Goal: Transaction & Acquisition: Subscribe to service/newsletter

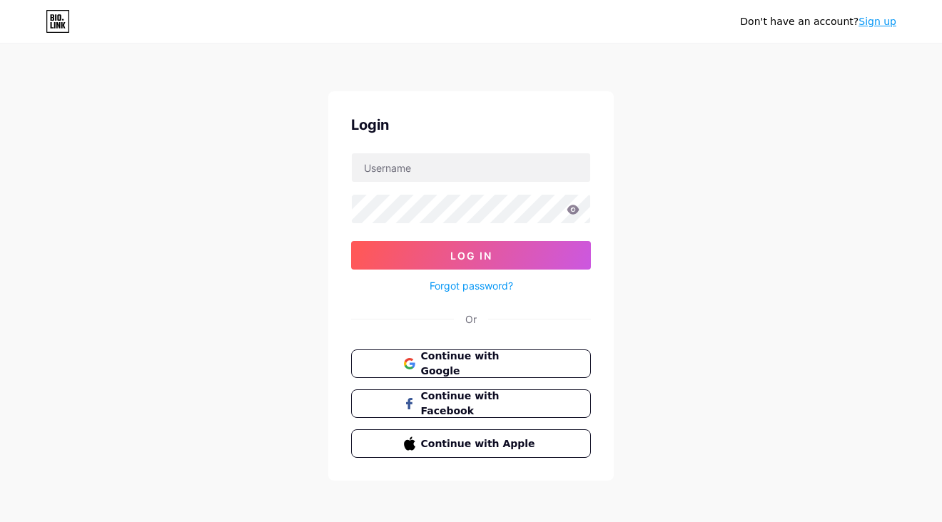
click at [466, 357] on span "Continue with Google" at bounding box center [480, 364] width 118 height 30
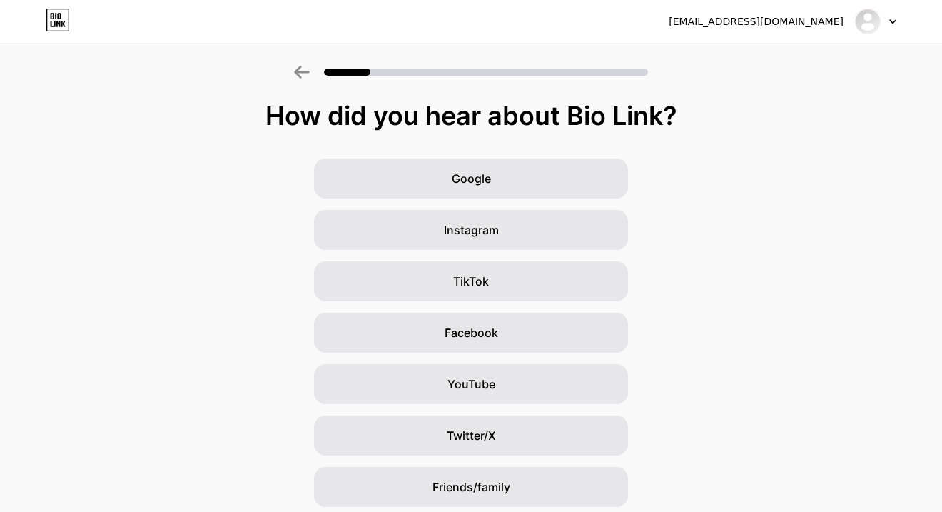
click at [173, 112] on div "How did you hear about Bio Link?" at bounding box center [470, 115] width 927 height 29
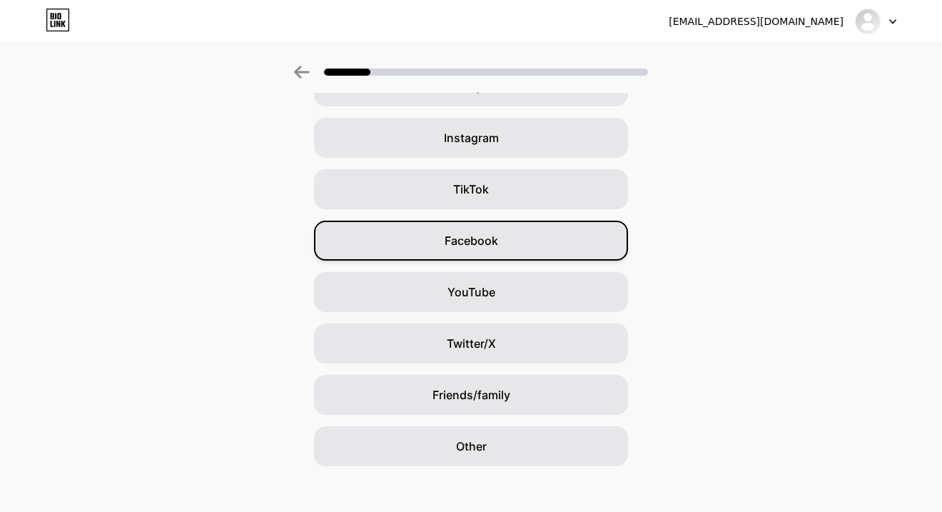
scroll to position [103, 0]
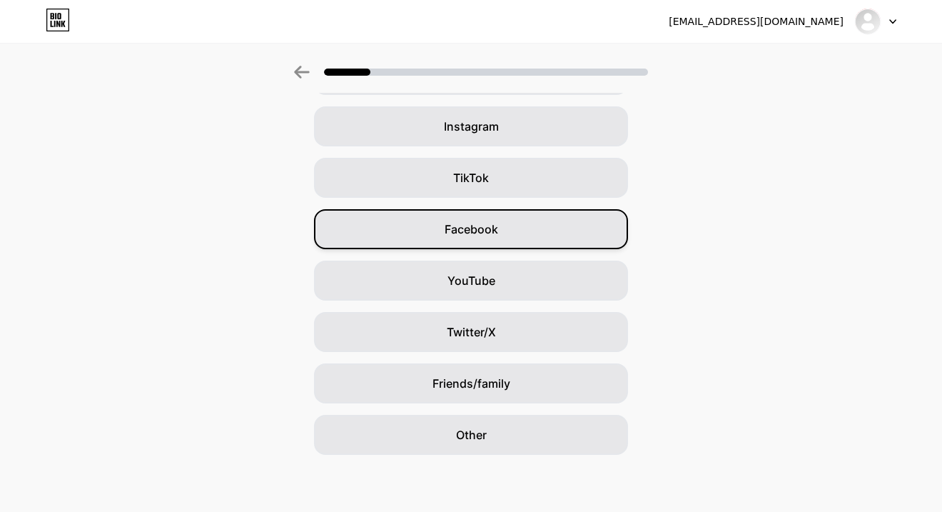
click at [543, 220] on div "Facebook" at bounding box center [471, 229] width 314 height 40
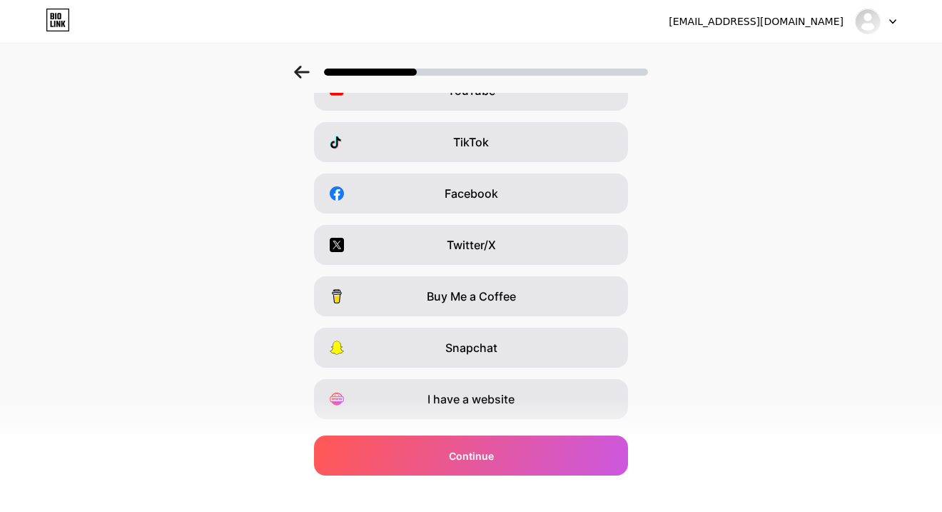
scroll to position [143, 0]
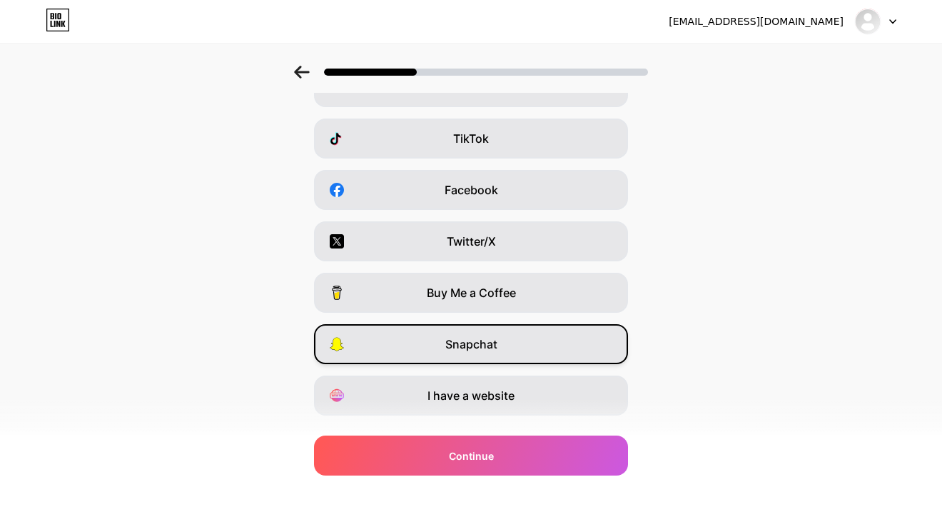
click at [551, 342] on div "Snapchat" at bounding box center [471, 344] width 314 height 40
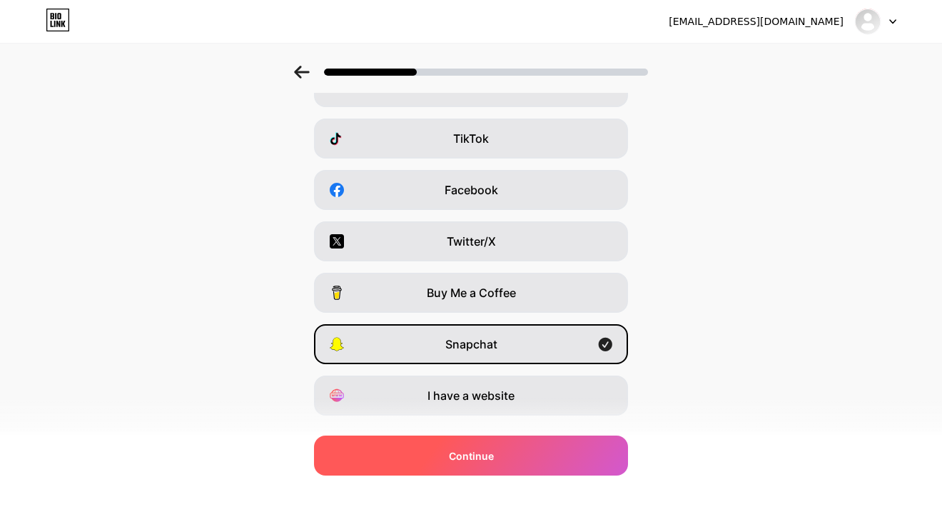
click at [559, 448] on div "Continue" at bounding box center [471, 455] width 314 height 40
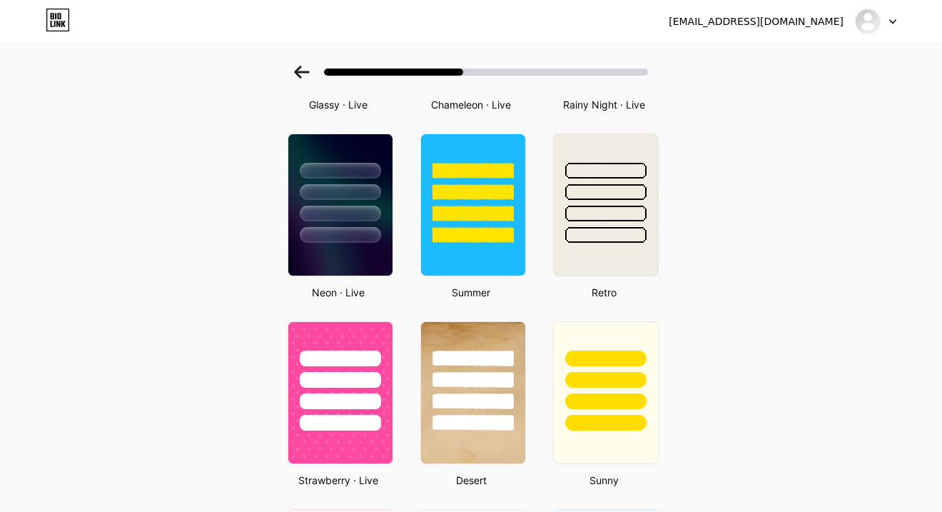
scroll to position [642, 0]
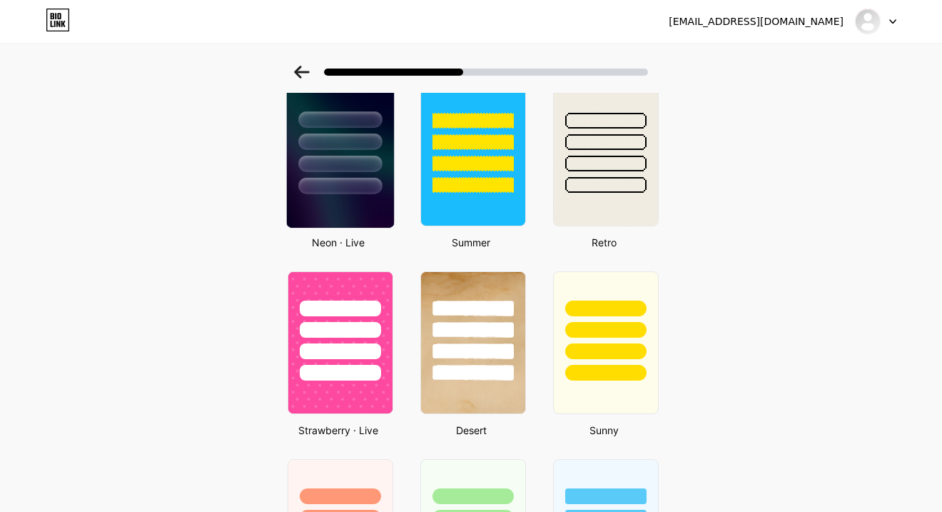
click at [346, 180] on div at bounding box center [339, 186] width 83 height 16
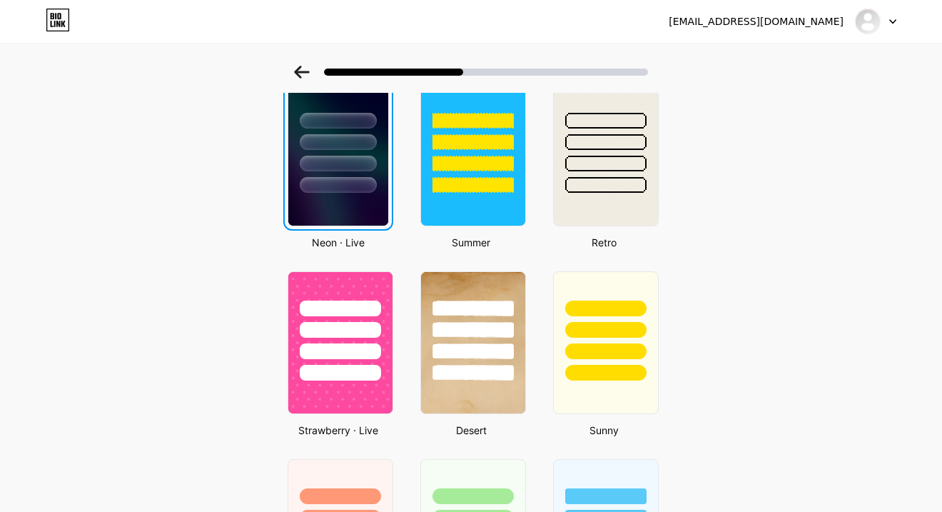
scroll to position [0, 0]
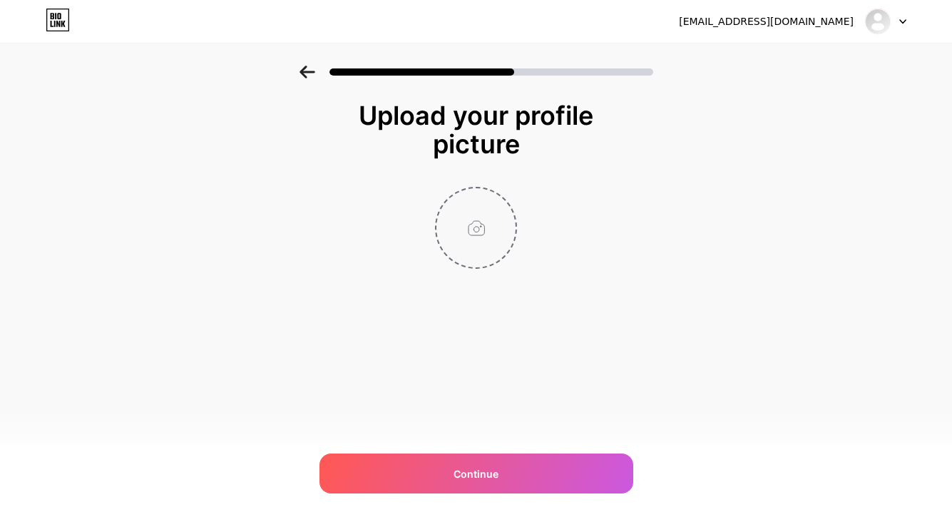
click at [462, 242] on input "file" at bounding box center [476, 227] width 79 height 79
type input "C:\fakepath\hw168.jpg"
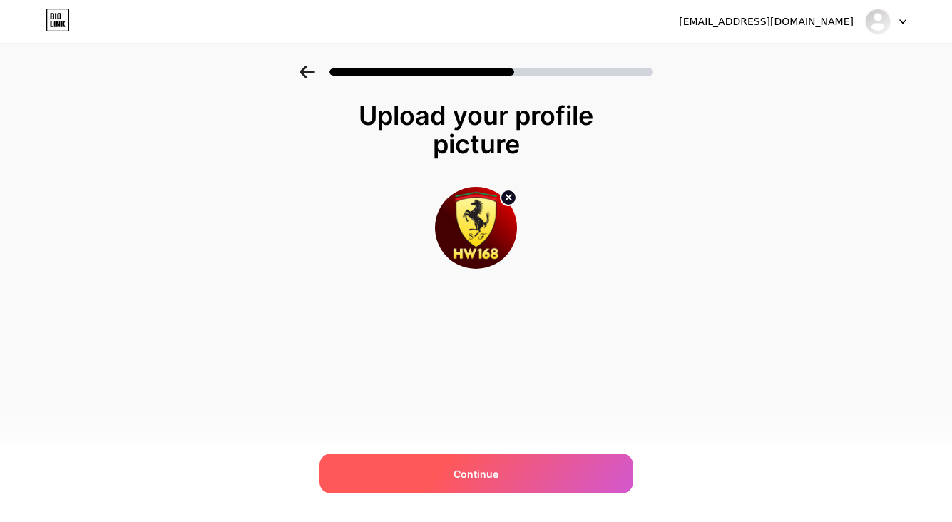
click at [515, 467] on div "Continue" at bounding box center [477, 474] width 314 height 40
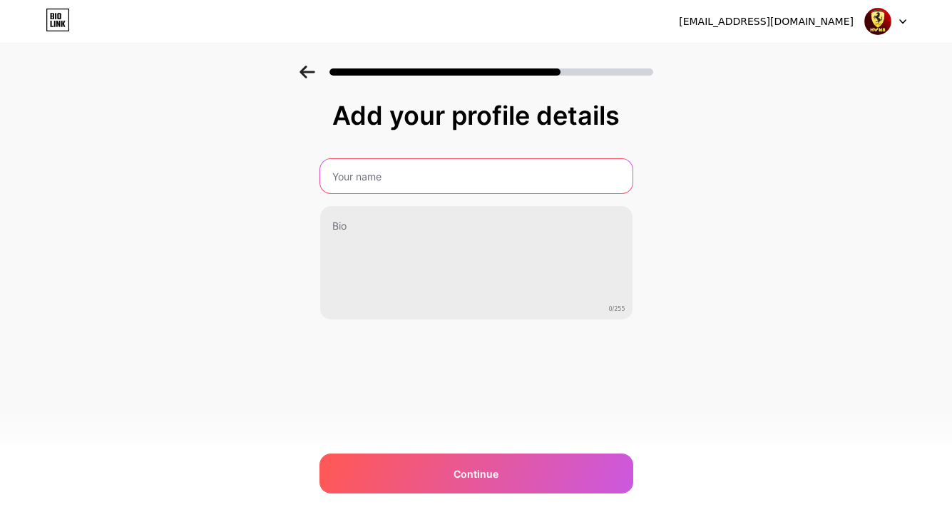
click at [420, 176] on input "text" at bounding box center [476, 176] width 312 height 34
type input "h"
type input "HW168"
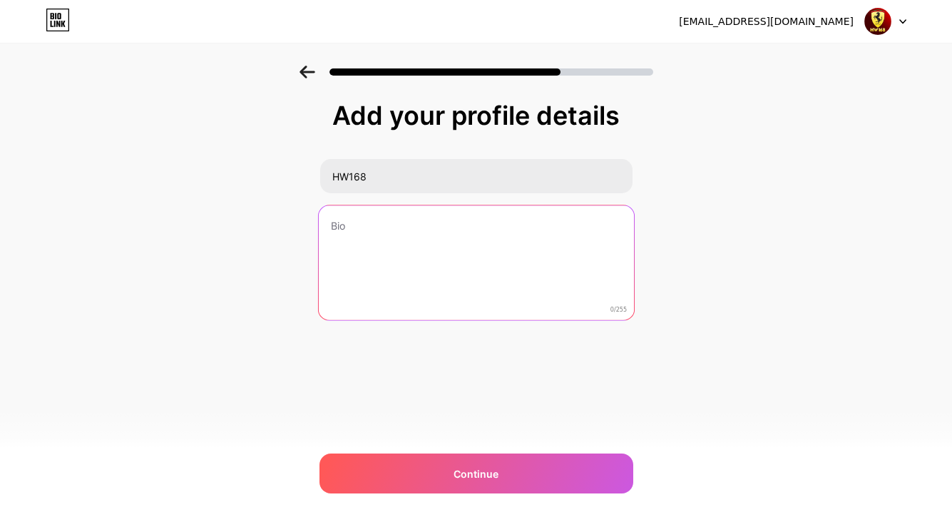
click at [373, 225] on textarea at bounding box center [475, 263] width 315 height 116
paste textarea "[URL][DOMAIN_NAME]"
type textarea "[URL][DOMAIN_NAME]"
click at [402, 228] on textarea at bounding box center [475, 263] width 315 height 116
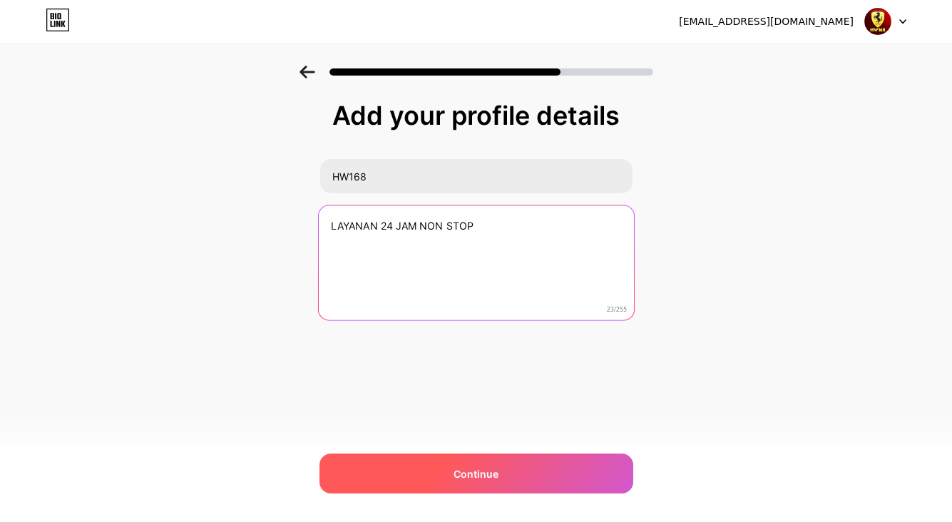
type textarea "LAYANAN 24 JAM NON STOP"
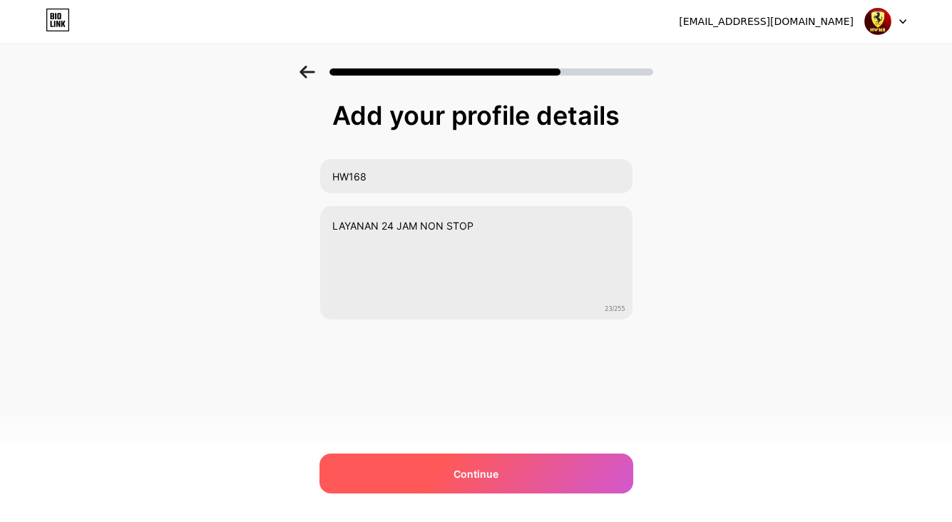
click at [542, 467] on div "Continue" at bounding box center [477, 474] width 314 height 40
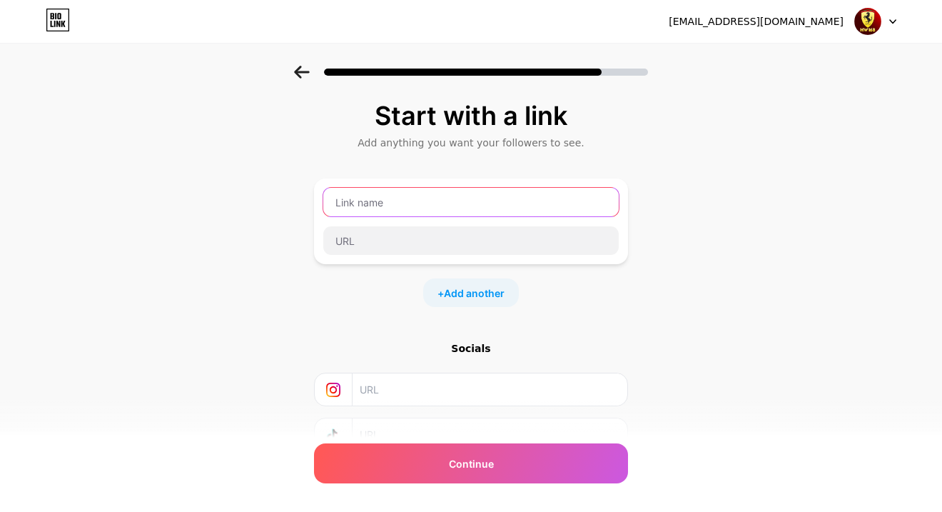
click at [427, 205] on input "text" at bounding box center [470, 202] width 295 height 29
type input "H"
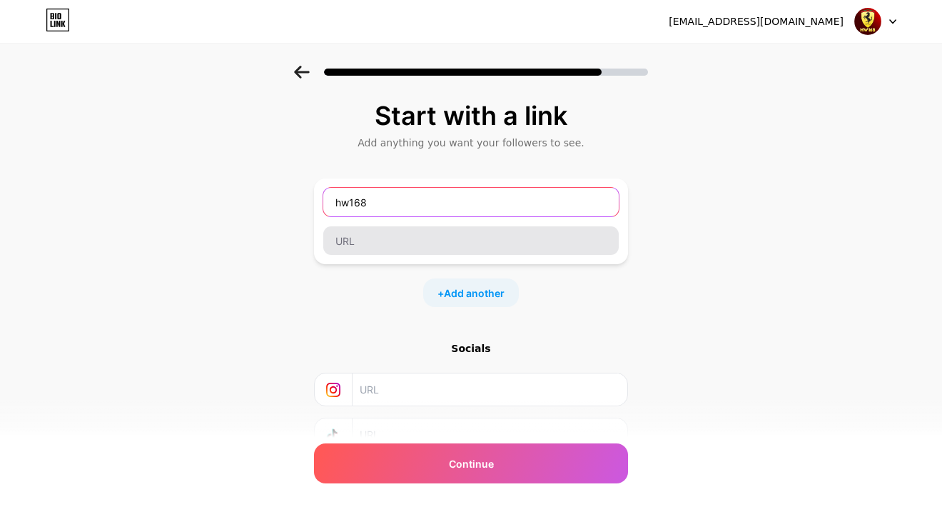
type input "hw168"
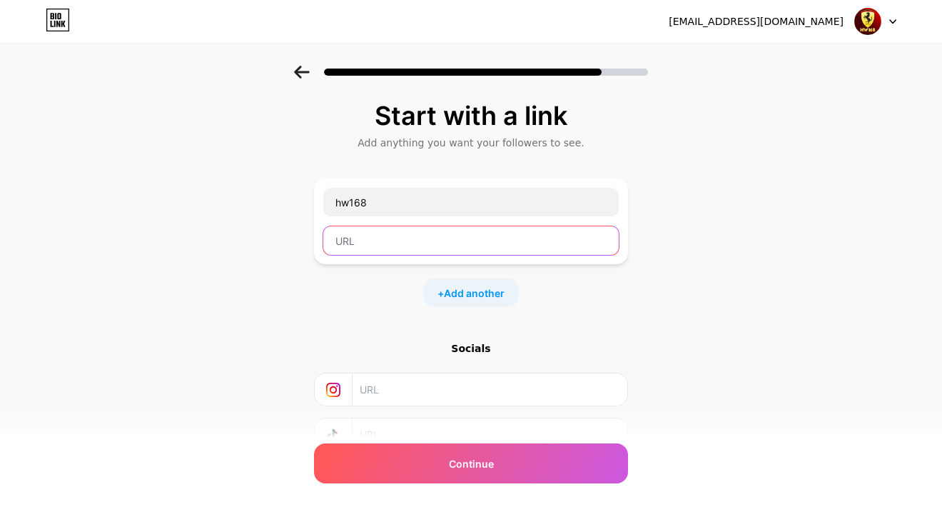
click at [413, 242] on input "text" at bounding box center [470, 240] width 295 height 29
click at [409, 242] on input "text" at bounding box center [470, 240] width 295 height 29
paste input "[URL][DOMAIN_NAME]"
type input "[URL][DOMAIN_NAME]"
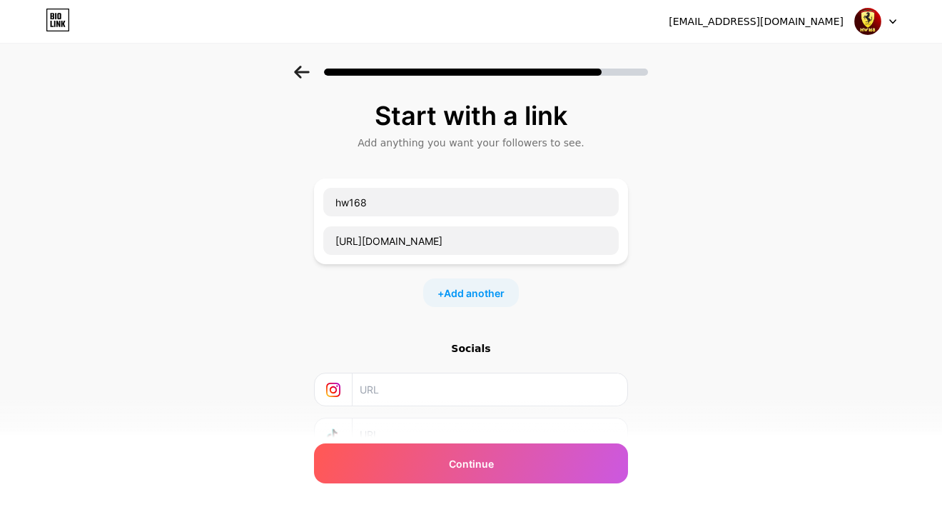
click at [596, 317] on div "Start with a link Add anything you want your followers to see. hw168 [URL][DOMA…" at bounding box center [471, 298] width 314 height 395
click at [570, 312] on div "Start with a link Add anything you want your followers to see. hw168 [URL][DOMA…" at bounding box center [471, 298] width 314 height 395
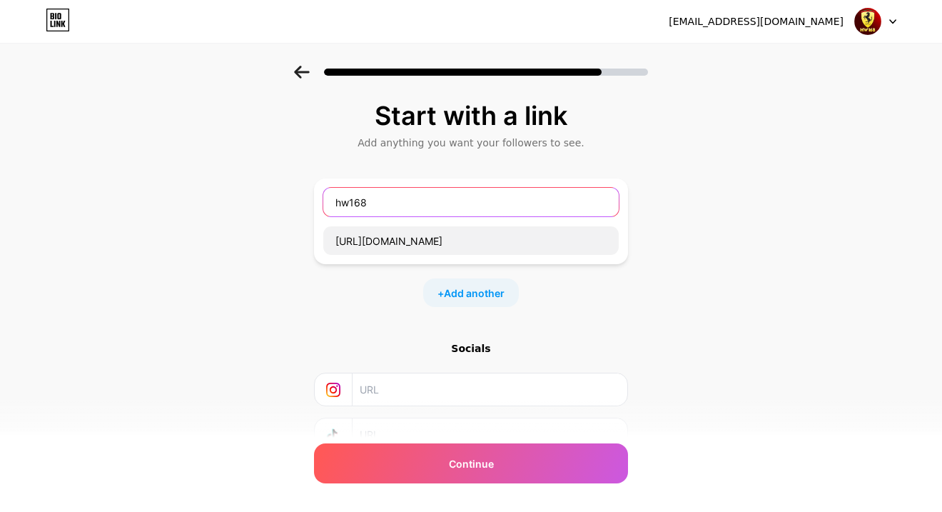
click at [432, 203] on input "hw168" at bounding box center [470, 202] width 295 height 29
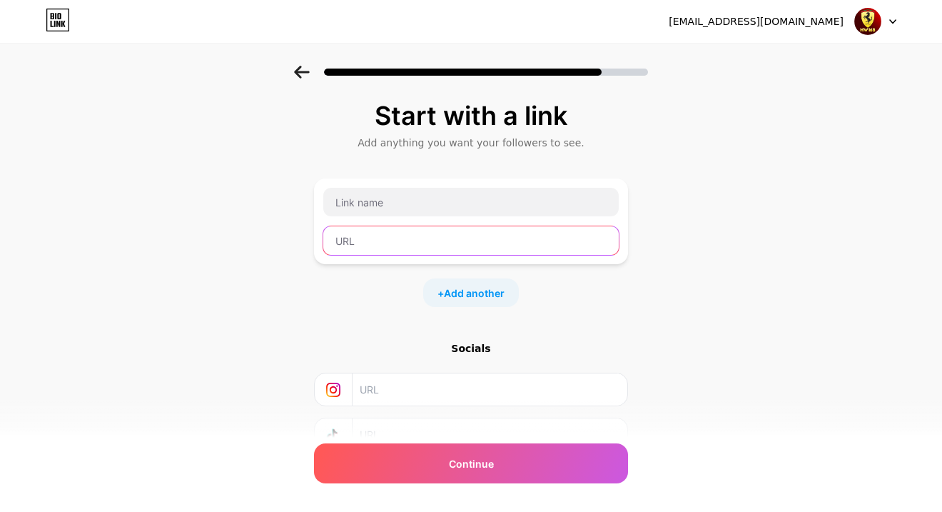
click at [420, 244] on input "text" at bounding box center [470, 240] width 295 height 29
paste input "[URL][DOMAIN_NAME]"
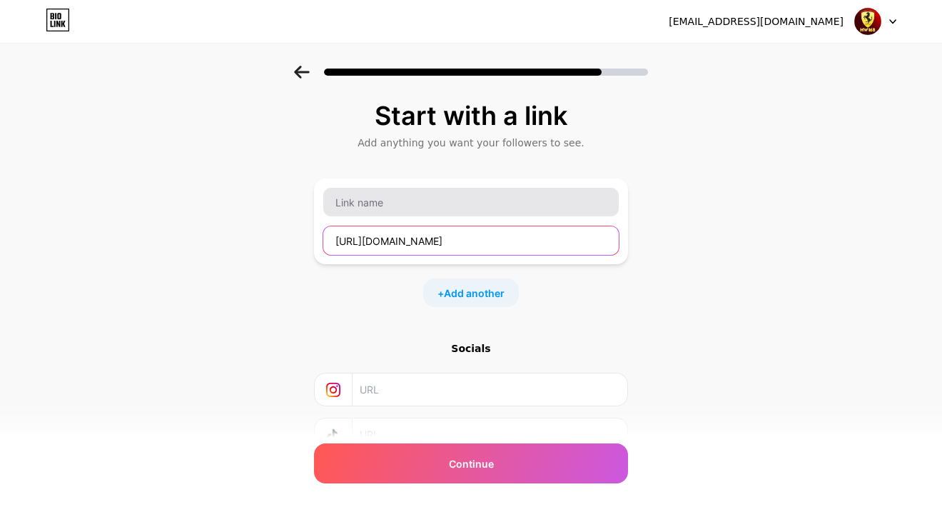
type input "[URL][DOMAIN_NAME]"
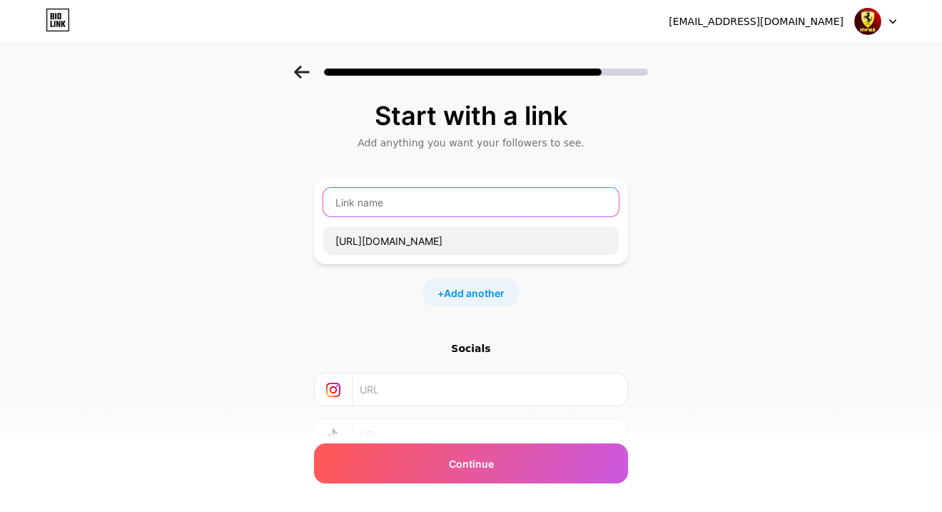
click at [412, 207] on input "text" at bounding box center [470, 202] width 295 height 29
type input "LOGIN"
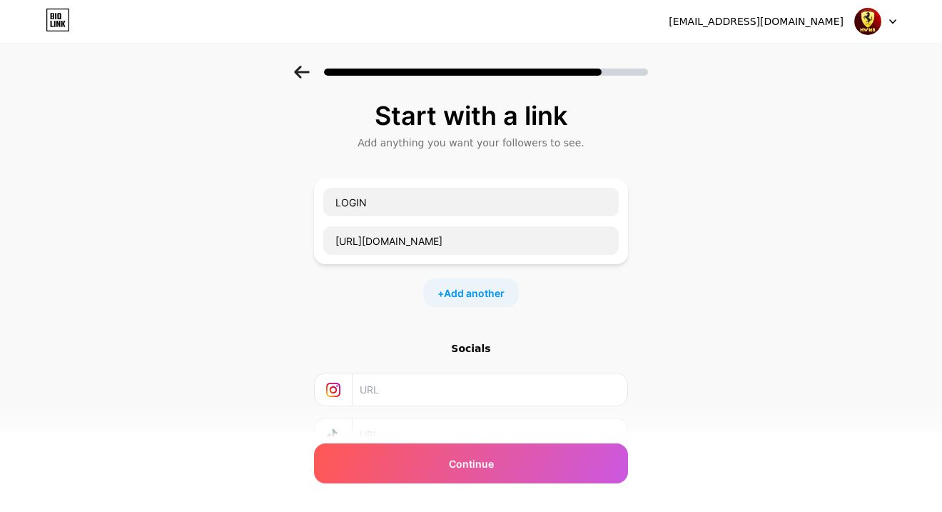
click at [680, 331] on div "Start with a link Add anything you want your followers to see. LOGIN [URL][DOMA…" at bounding box center [471, 317] width 942 height 502
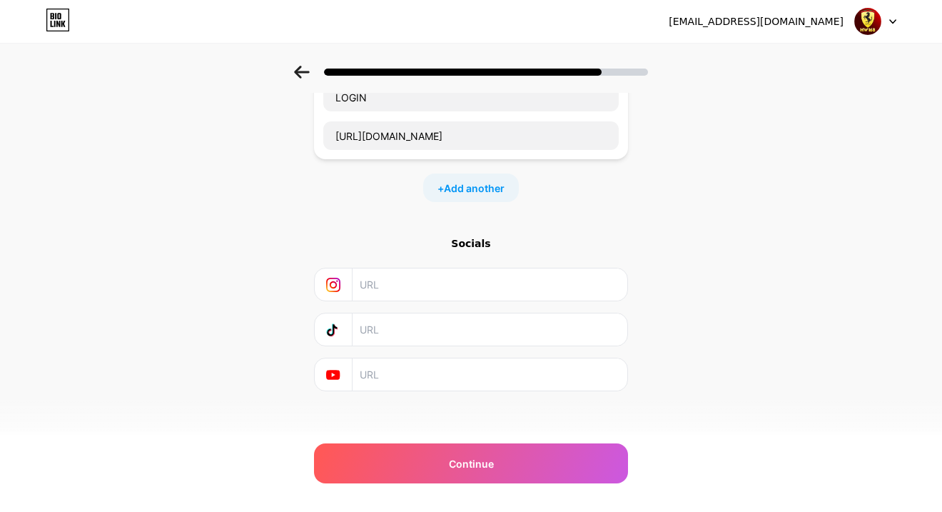
scroll to position [113, 0]
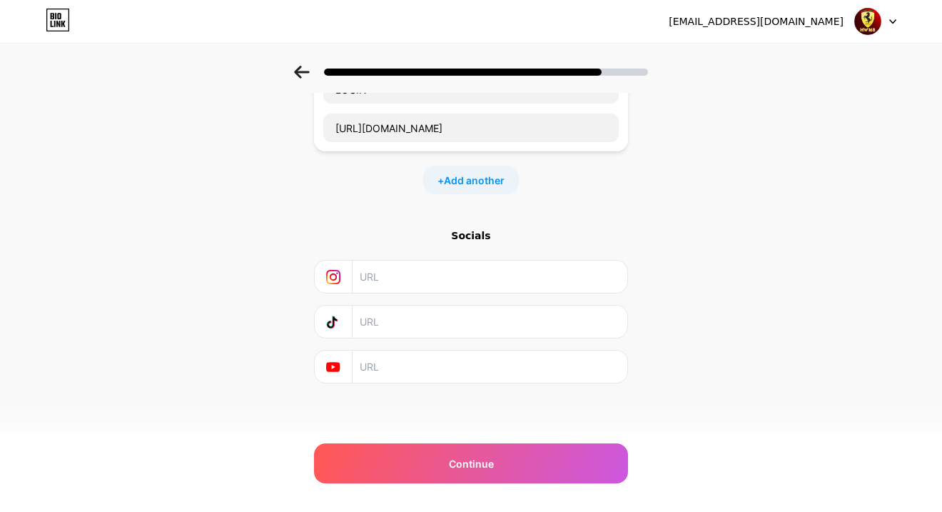
click at [444, 273] on input "text" at bounding box center [489, 276] width 259 height 32
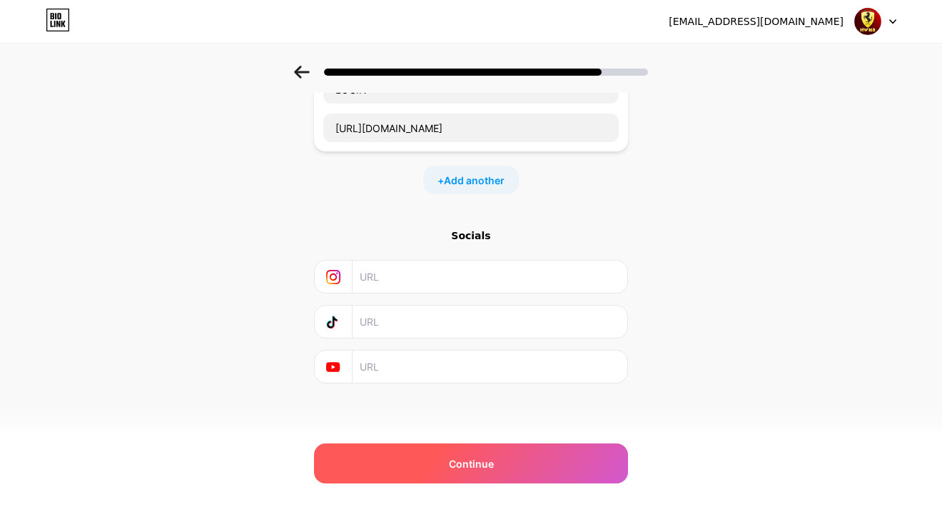
click at [484, 452] on div "Continue" at bounding box center [471, 463] width 314 height 40
click at [494, 458] on span "Continue" at bounding box center [471, 463] width 45 height 15
click at [529, 472] on div "Continue" at bounding box center [471, 463] width 314 height 40
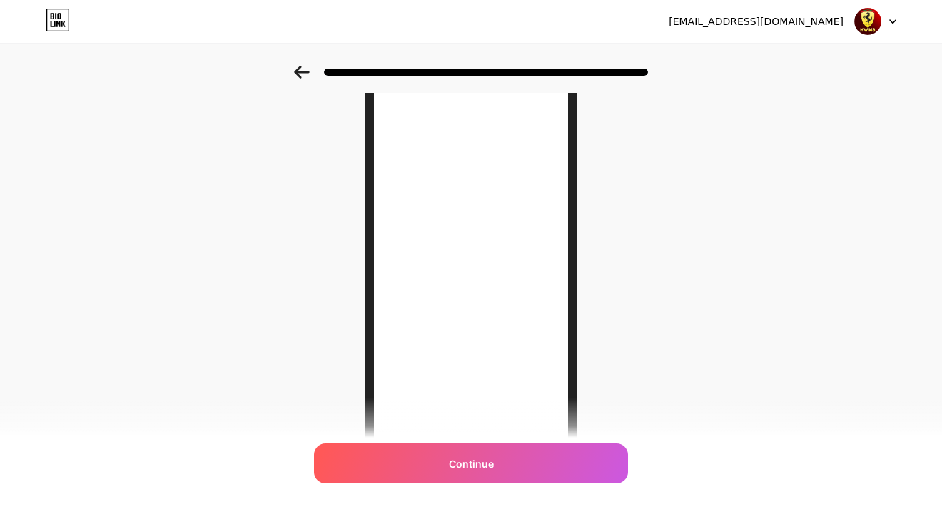
scroll to position [0, 0]
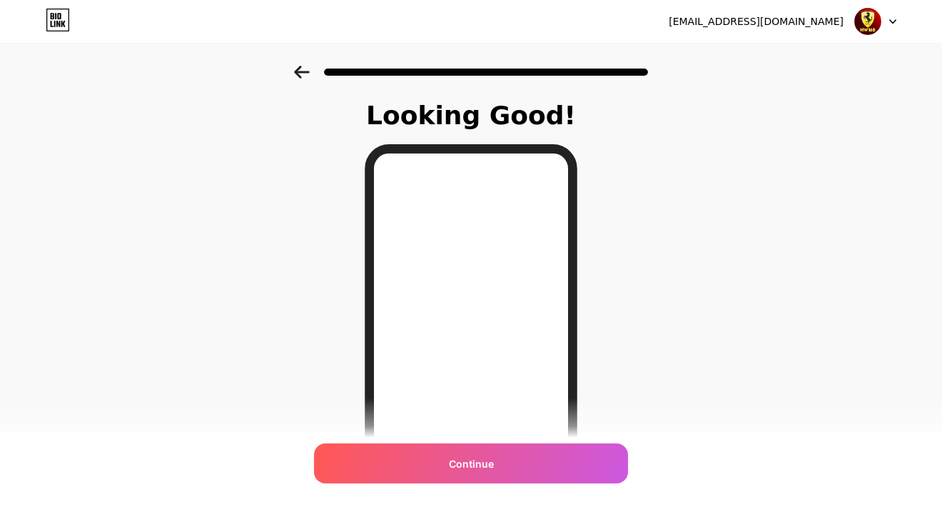
click at [305, 71] on icon at bounding box center [302, 72] width 16 height 13
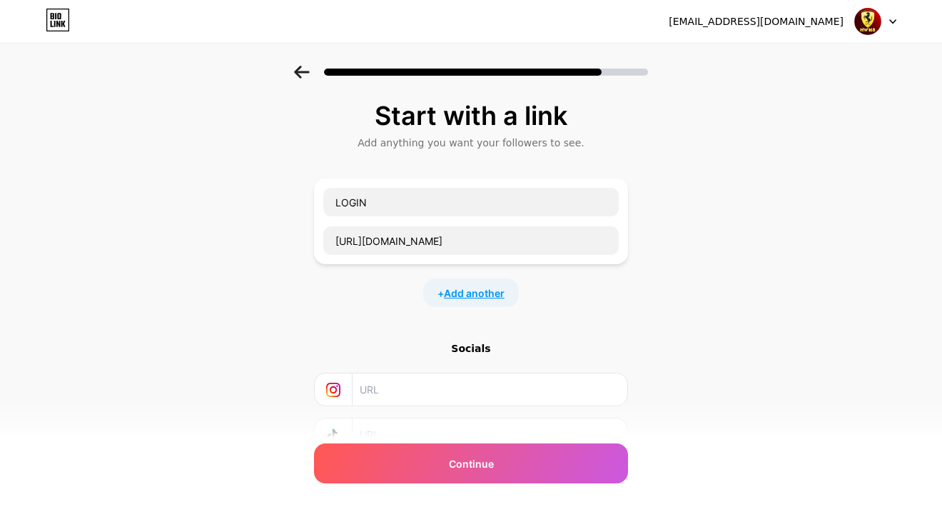
click at [464, 291] on span "Add another" at bounding box center [474, 292] width 61 height 15
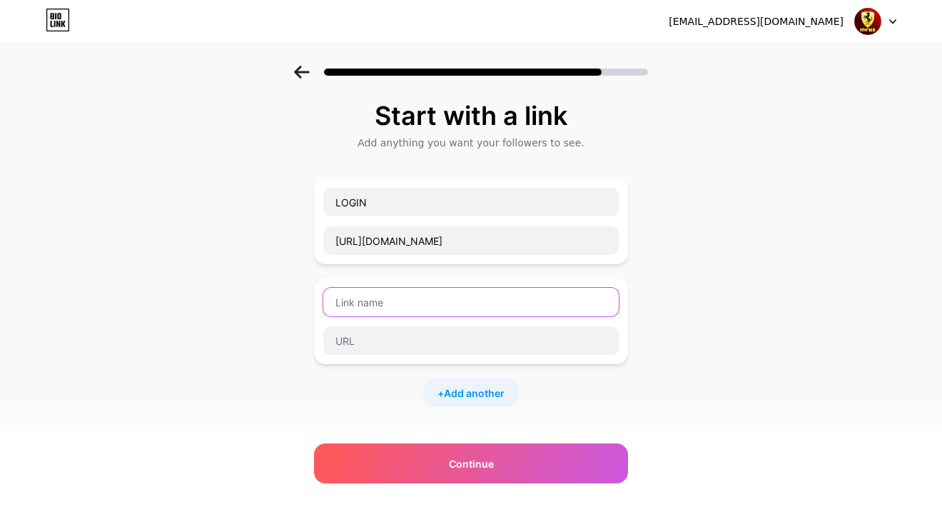
click at [416, 313] on input "text" at bounding box center [470, 302] width 295 height 29
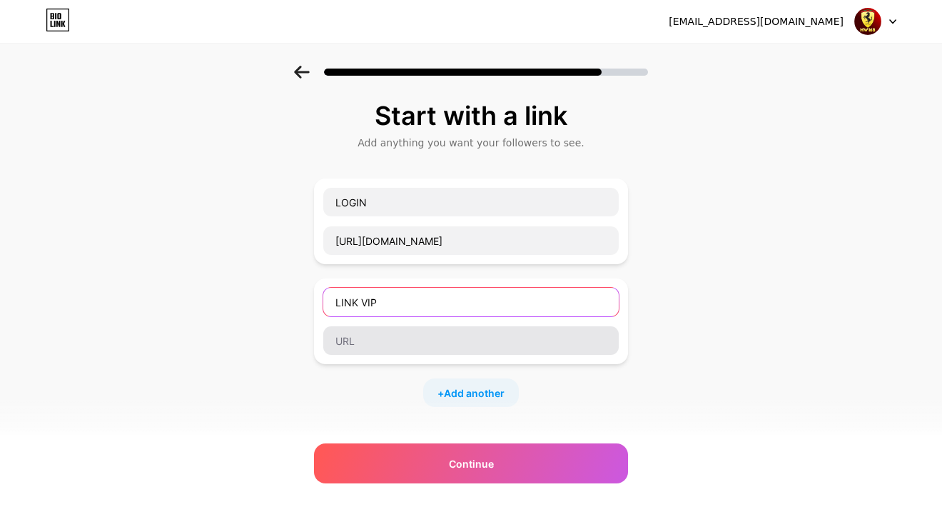
type input "LINK VIP"
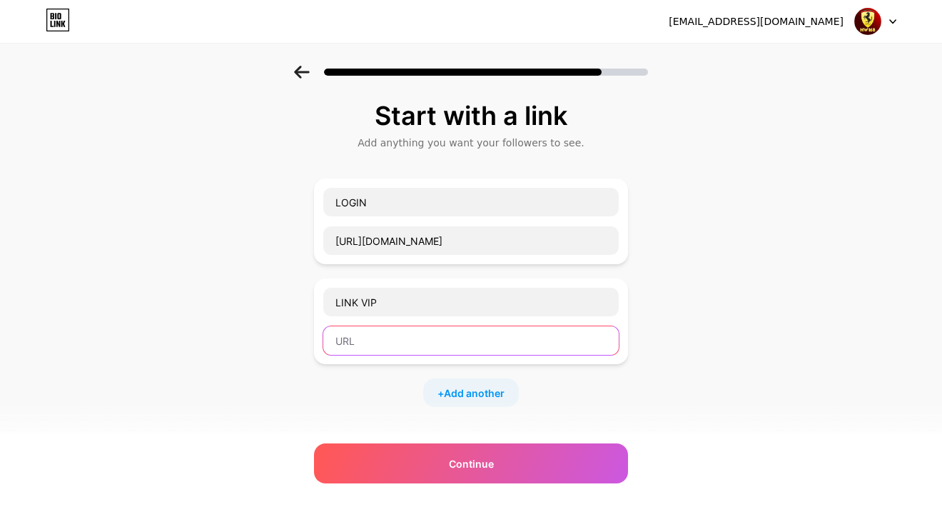
click at [406, 341] on input "text" at bounding box center [470, 340] width 295 height 29
paste input "[URL][DOMAIN_NAME]"
type input "[URL][DOMAIN_NAME]"
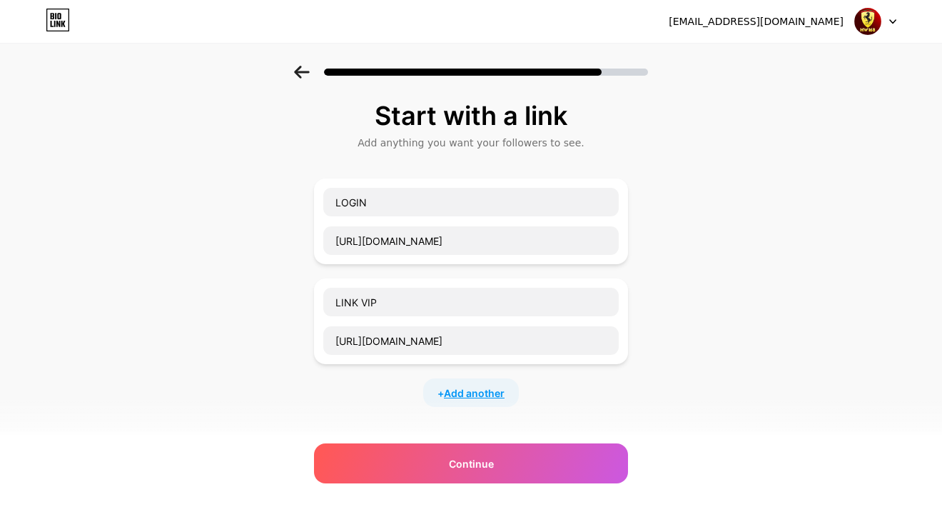
click at [475, 391] on span "Add another" at bounding box center [474, 392] width 61 height 15
click at [442, 400] on input "text" at bounding box center [470, 401] width 295 height 29
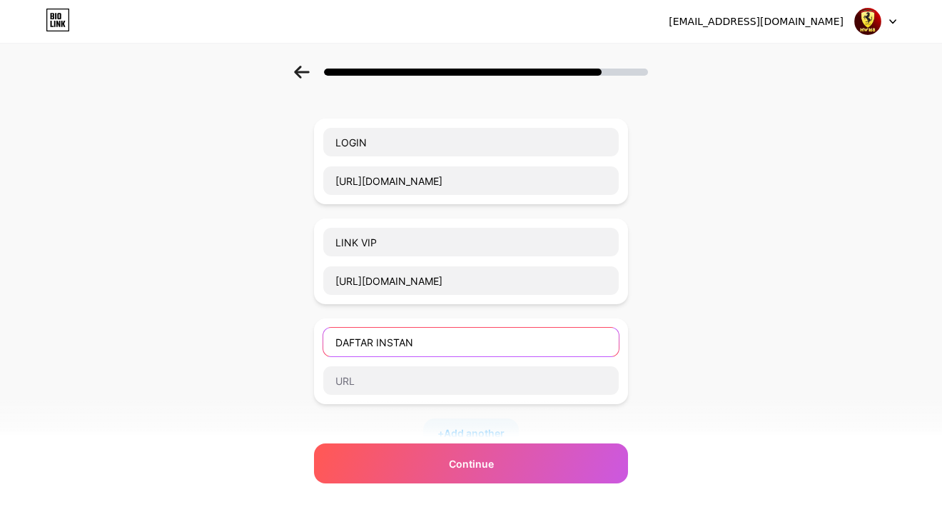
scroll to position [143, 0]
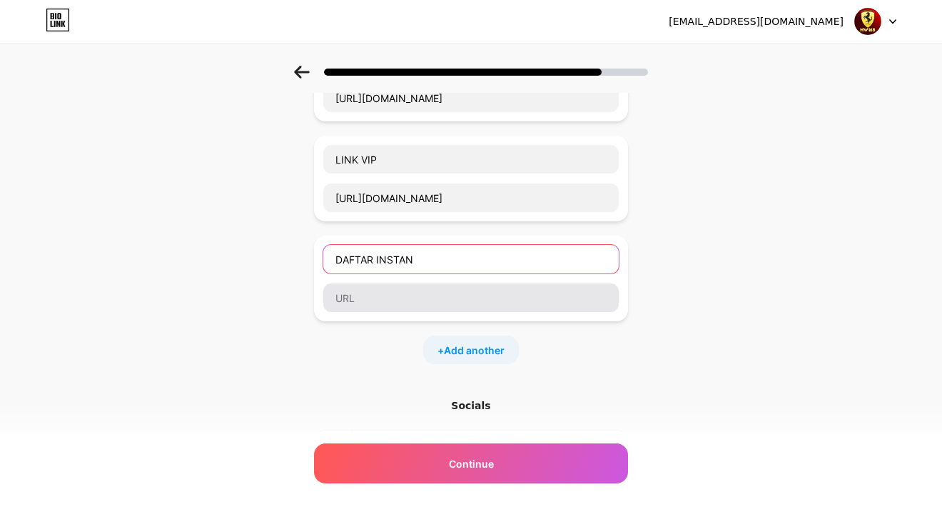
type input "DAFTAR INSTAN"
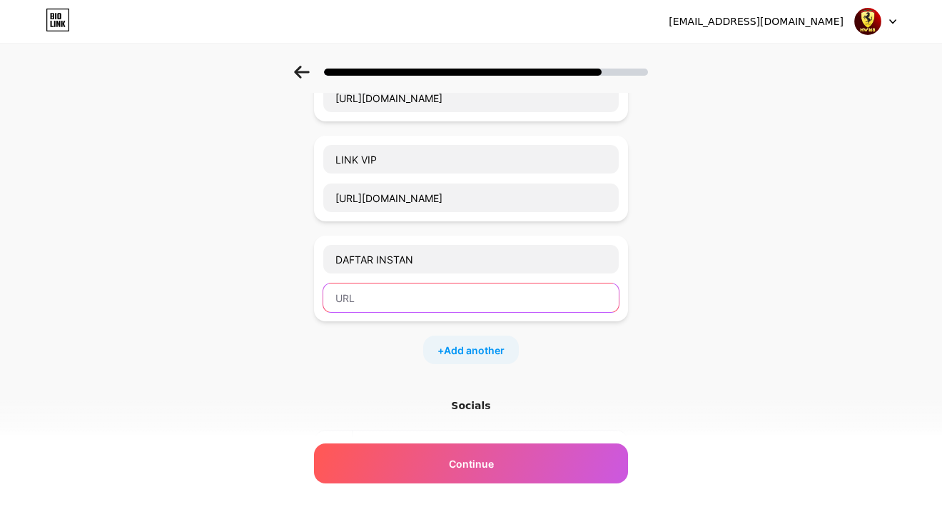
click at [417, 300] on input "text" at bounding box center [470, 297] width 295 height 29
paste input "[URL][DOMAIN_NAME]"
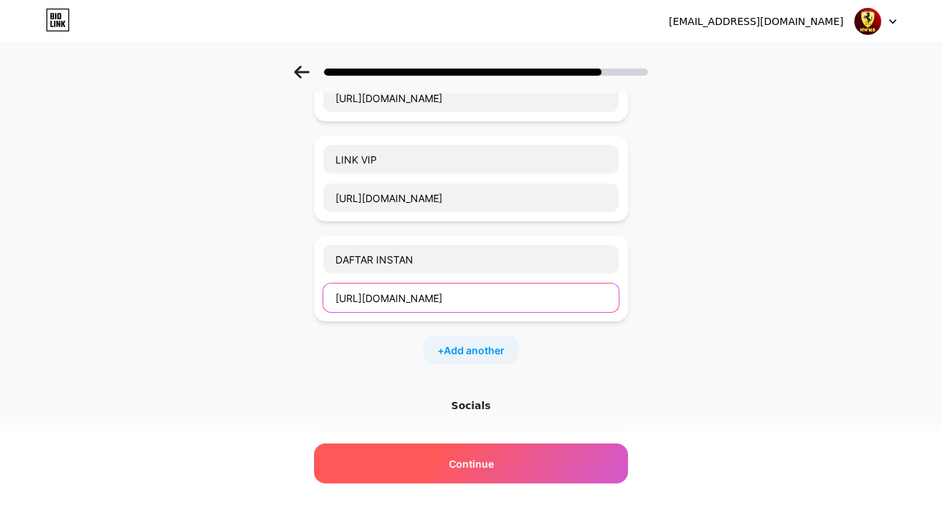
type input "[URL][DOMAIN_NAME]"
click at [507, 459] on div "Continue" at bounding box center [471, 463] width 314 height 40
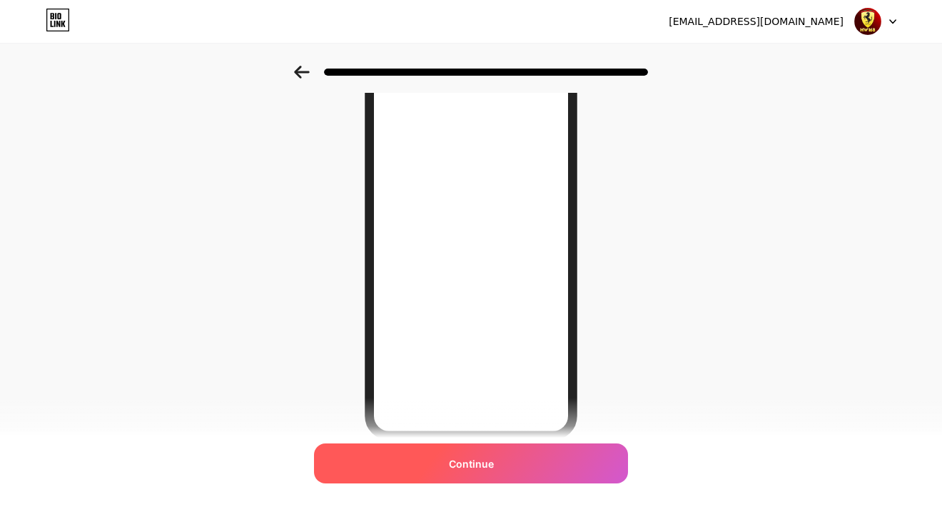
click at [519, 467] on div "Continue" at bounding box center [471, 463] width 314 height 40
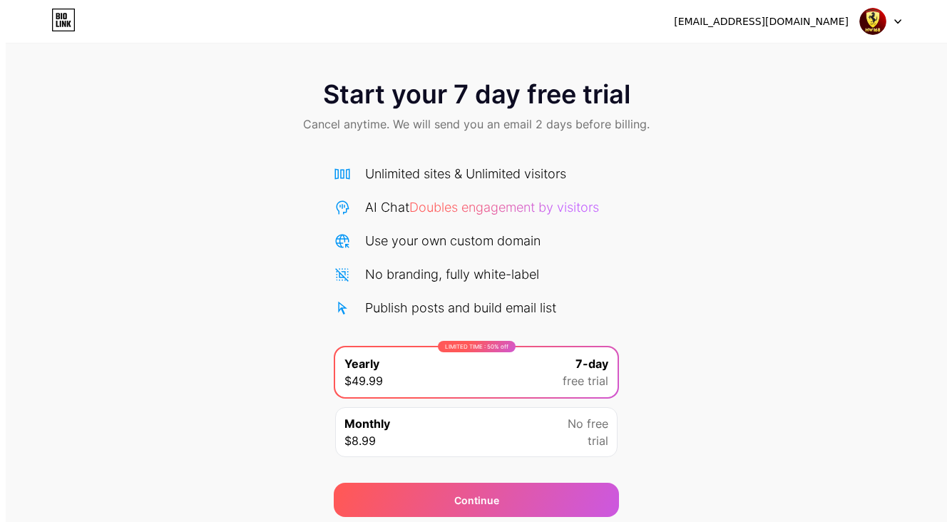
scroll to position [52, 0]
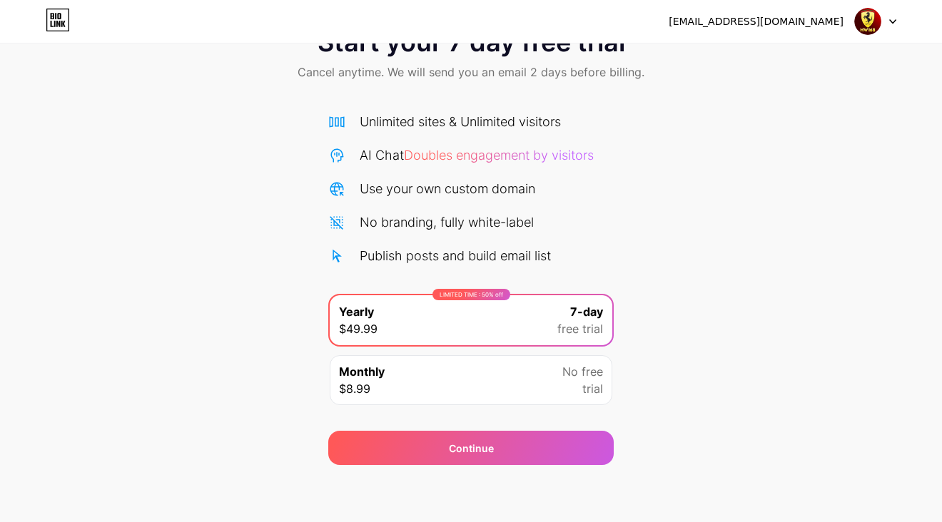
click at [477, 375] on div "Monthly $8.99 No free trial" at bounding box center [471, 380] width 283 height 50
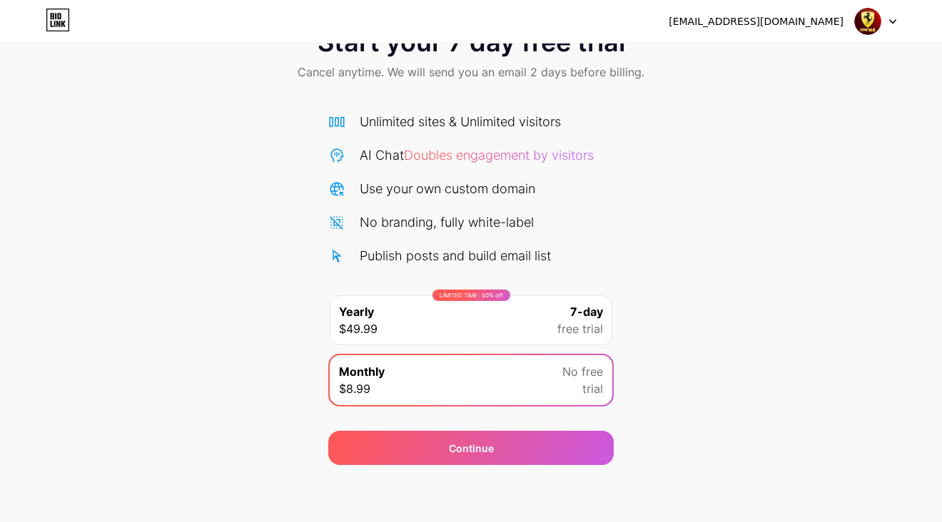
click at [467, 330] on div "LIMITED TIME : 50% off Yearly $49.99 7-day free trial" at bounding box center [471, 320] width 283 height 50
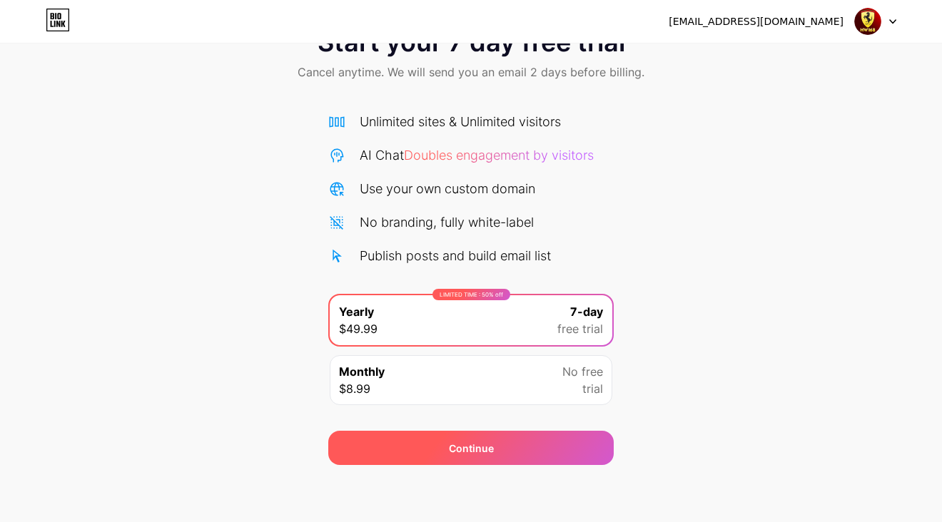
click at [486, 441] on div "Continue" at bounding box center [471, 448] width 45 height 15
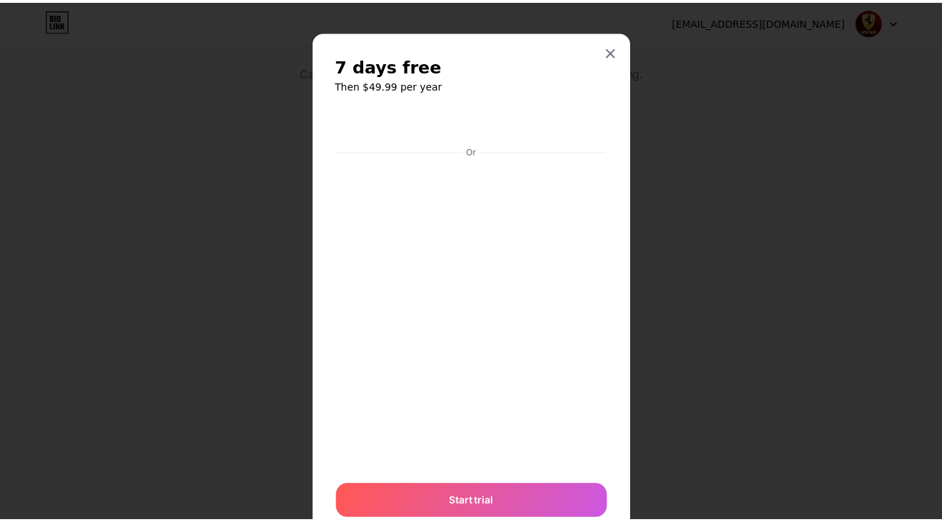
scroll to position [53, 0]
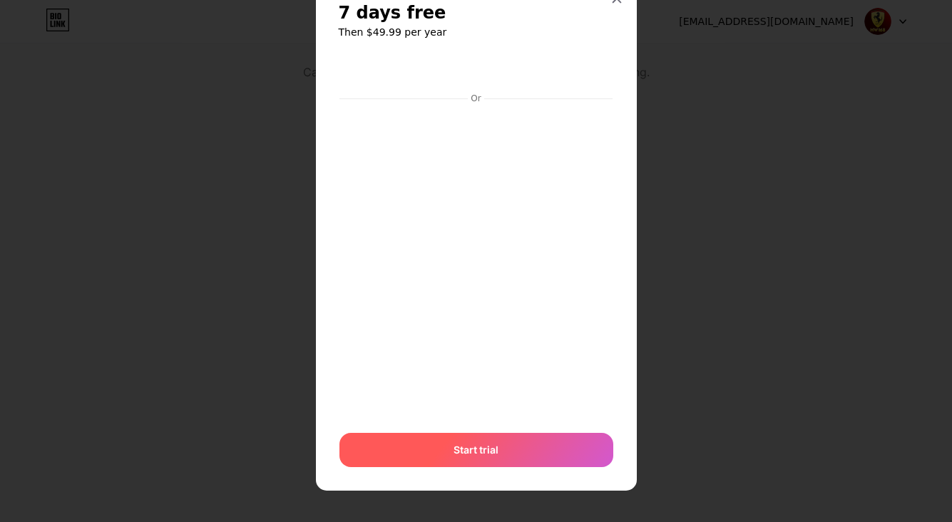
click at [517, 444] on div "Start trial" at bounding box center [477, 450] width 274 height 34
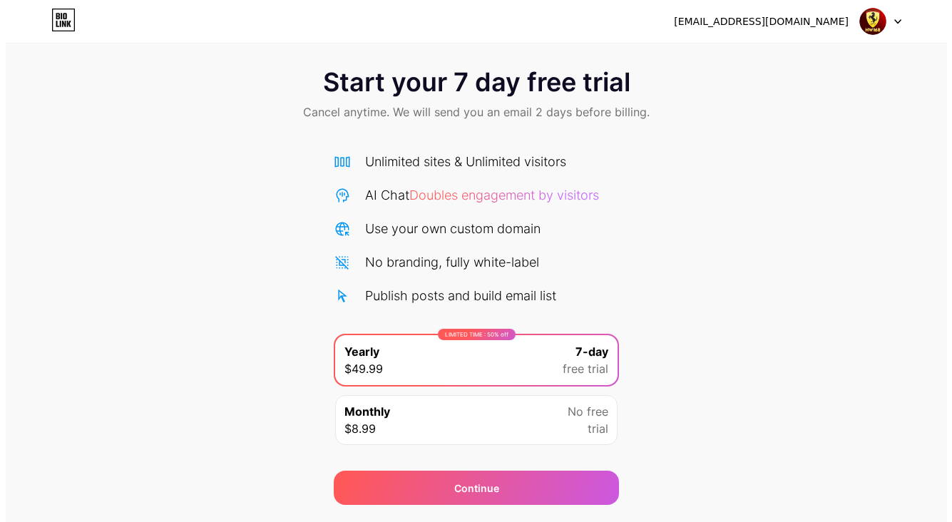
scroll to position [52, 0]
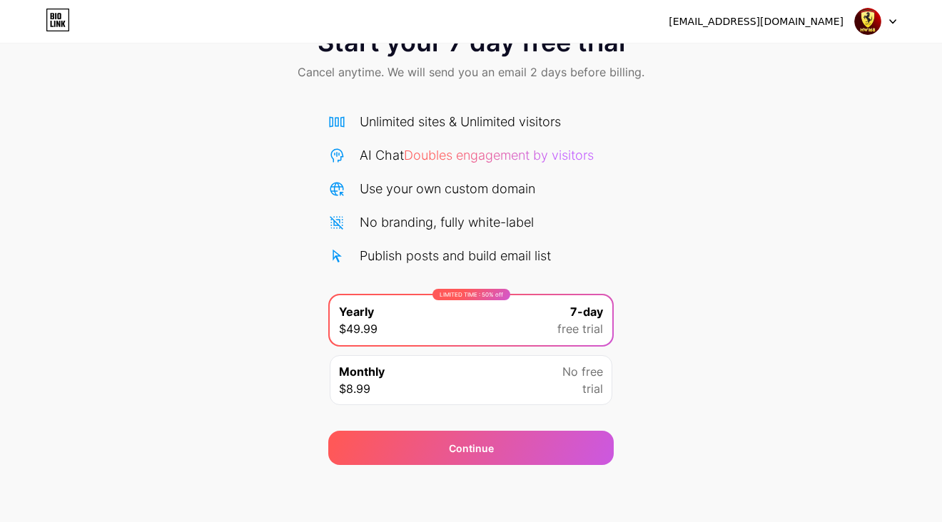
click at [494, 382] on div "Monthly $8.99 No free trial" at bounding box center [471, 380] width 283 height 50
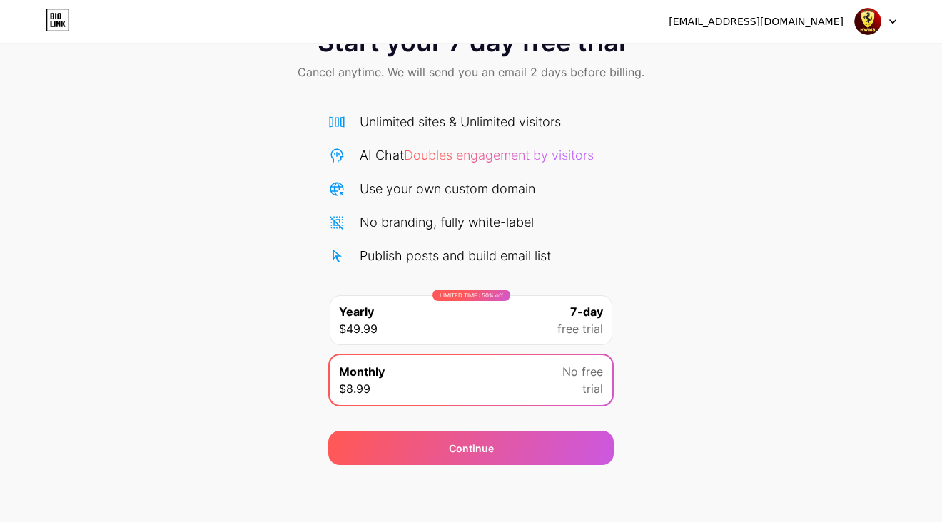
click at [477, 312] on div "LIMITED TIME : 50% off Yearly $49.99 7-day free trial" at bounding box center [471, 320] width 283 height 50
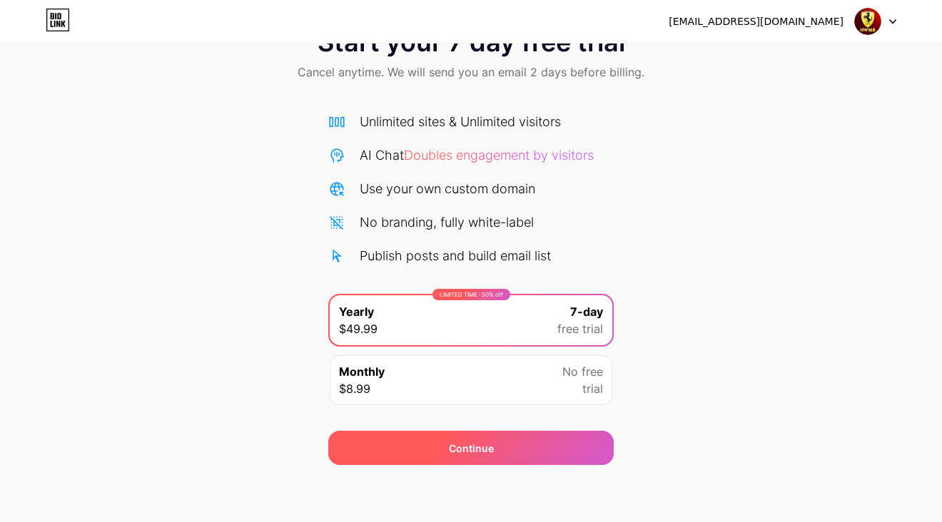
click at [502, 440] on div "Continue" at bounding box center [470, 448] width 285 height 34
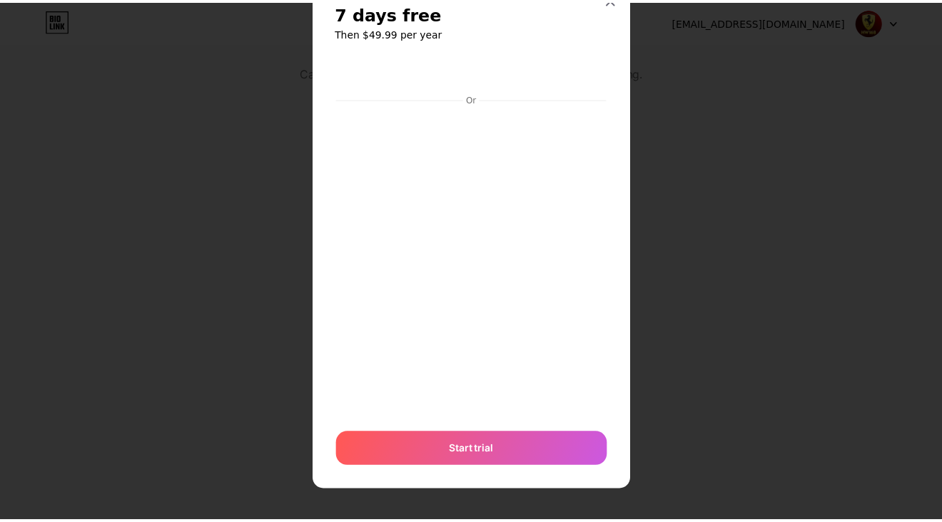
scroll to position [0, 0]
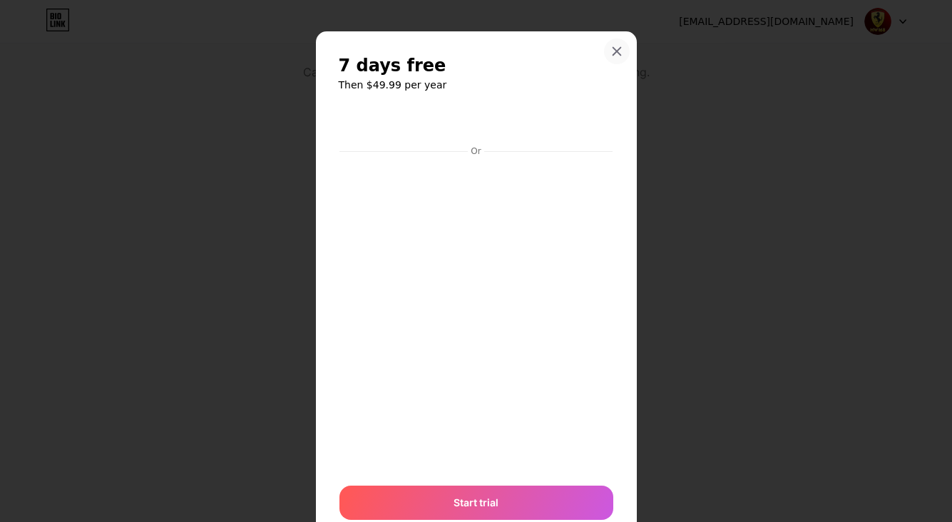
click at [611, 52] on icon at bounding box center [616, 51] width 11 height 11
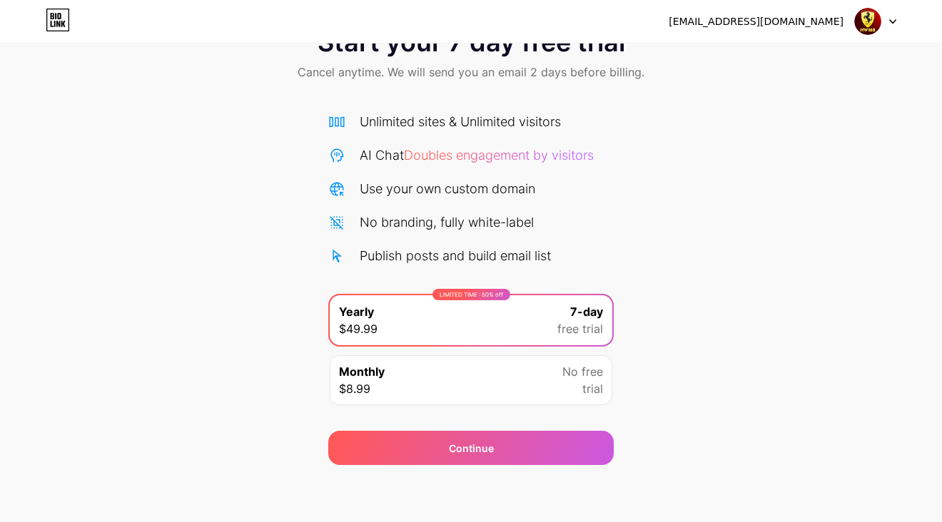
click at [471, 379] on div "Monthly $8.99 No free trial" at bounding box center [471, 380] width 283 height 50
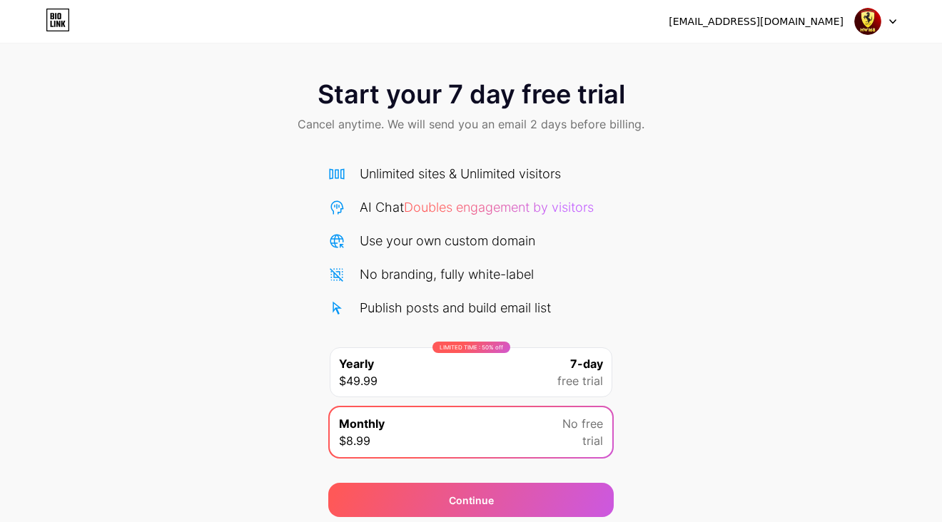
click at [57, 24] on icon at bounding box center [58, 24] width 4 height 6
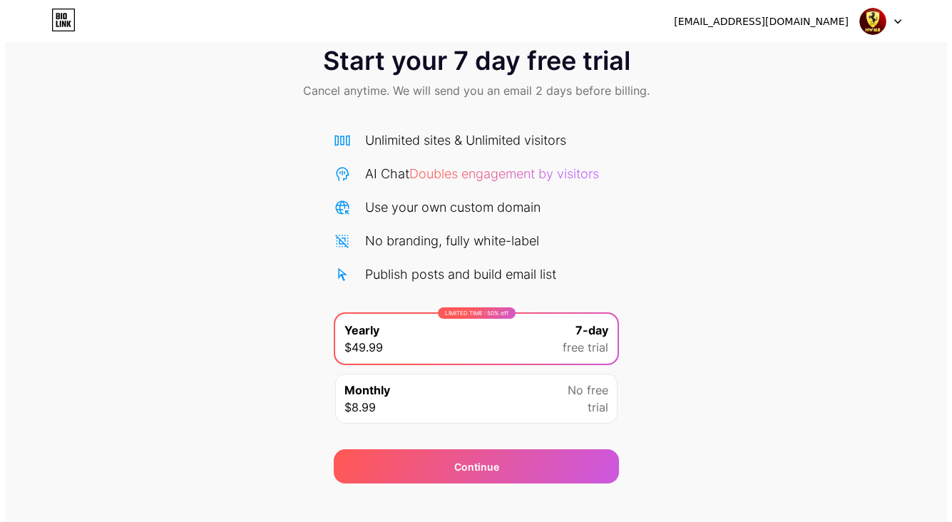
scroll to position [52, 0]
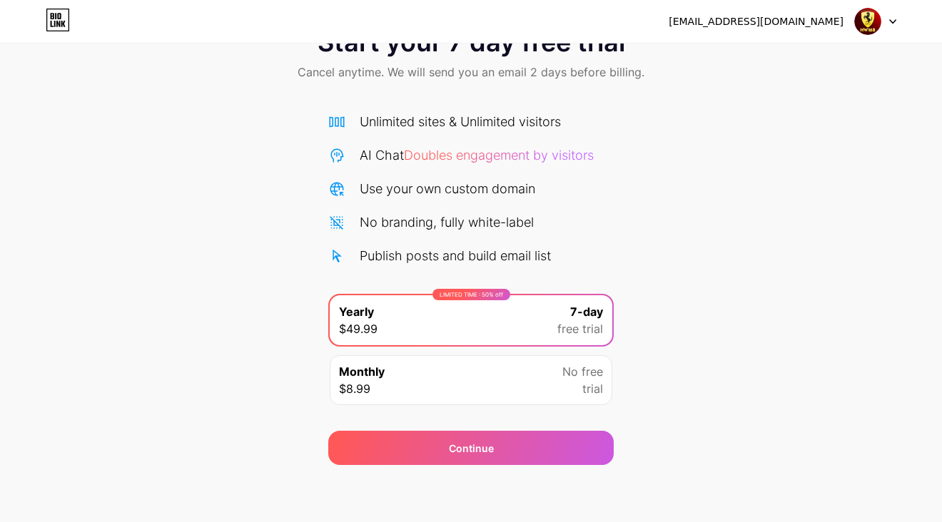
click at [885, 22] on div at bounding box center [875, 22] width 41 height 26
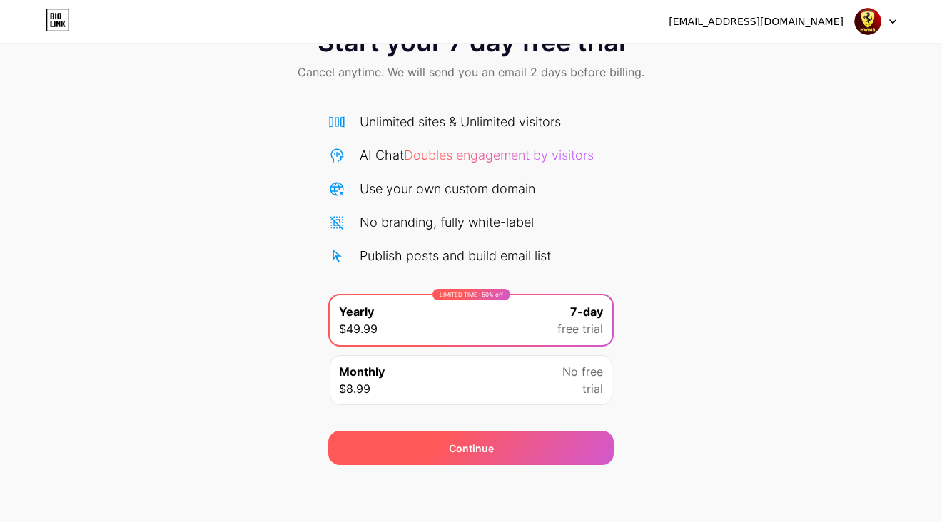
click at [483, 450] on div "Continue" at bounding box center [471, 448] width 45 height 15
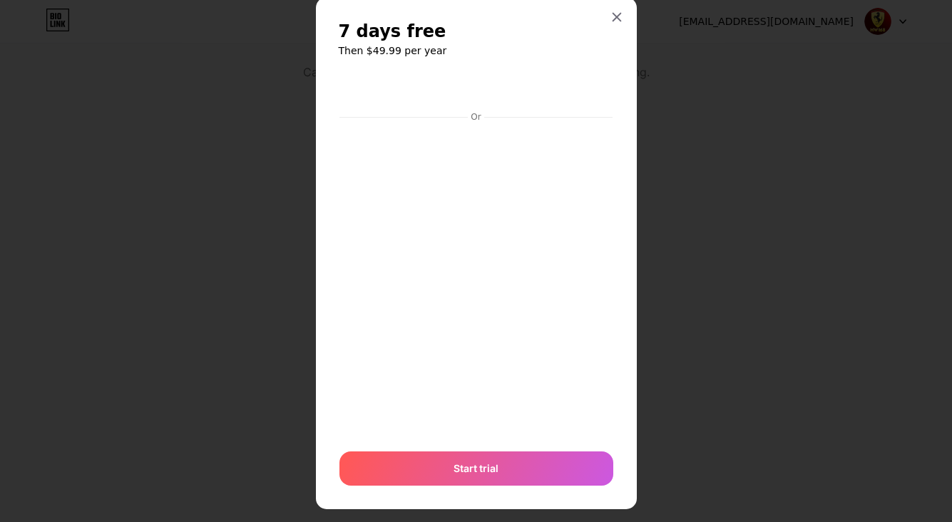
scroll to position [53, 0]
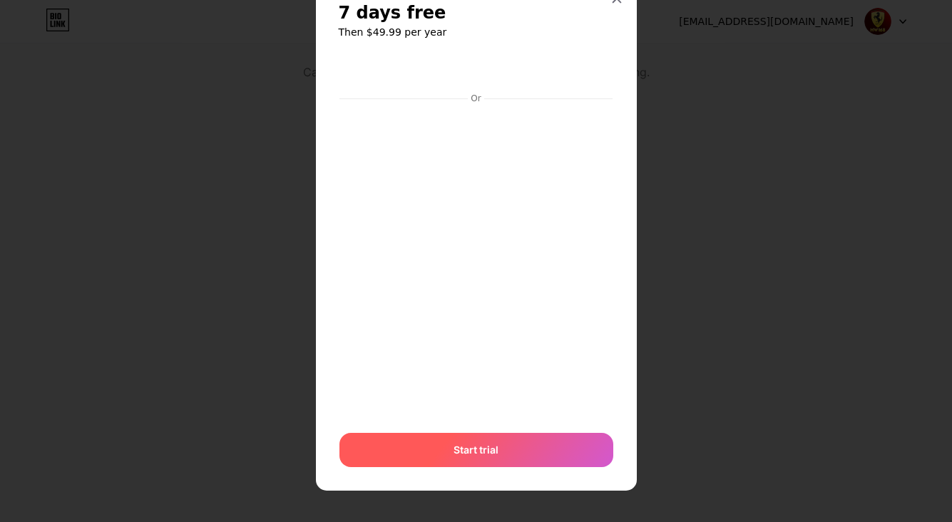
click at [514, 446] on div "Start trial" at bounding box center [477, 450] width 274 height 34
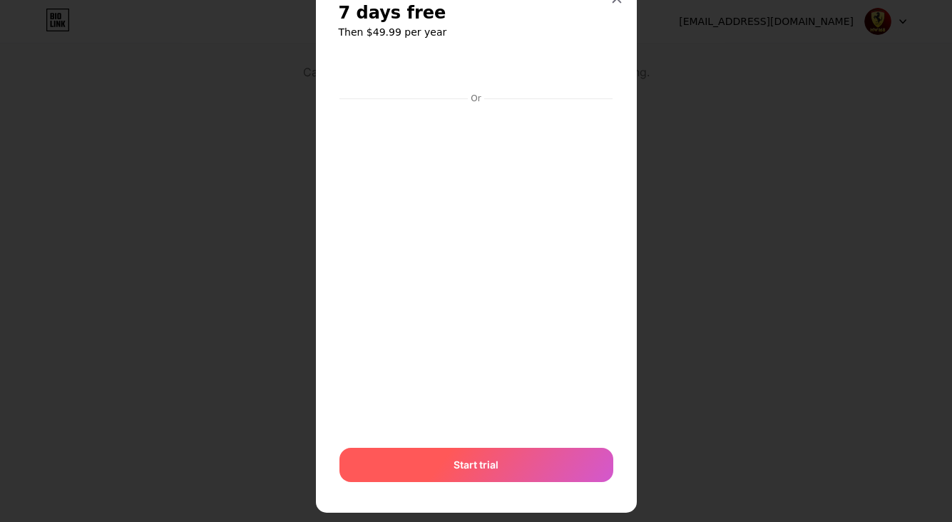
click at [494, 448] on div "Start trial" at bounding box center [477, 465] width 274 height 34
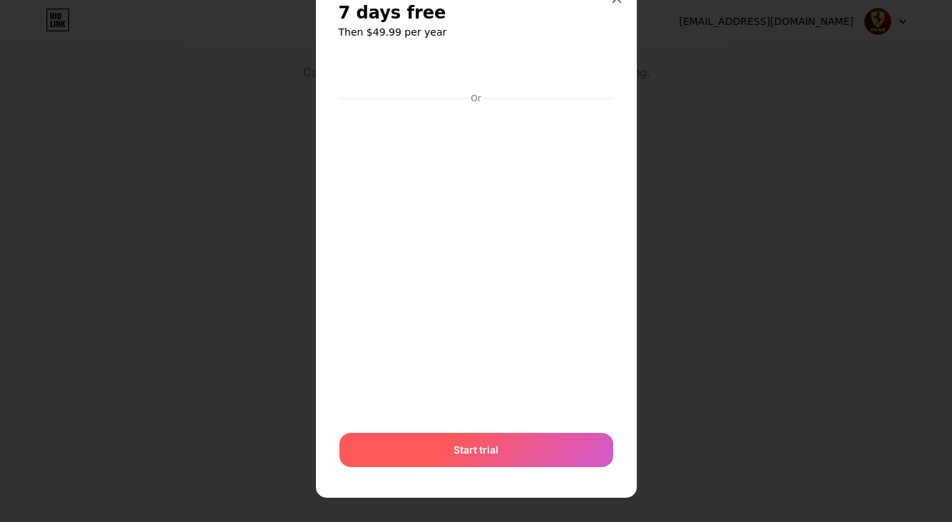
click at [539, 446] on div "Start trial" at bounding box center [477, 450] width 274 height 34
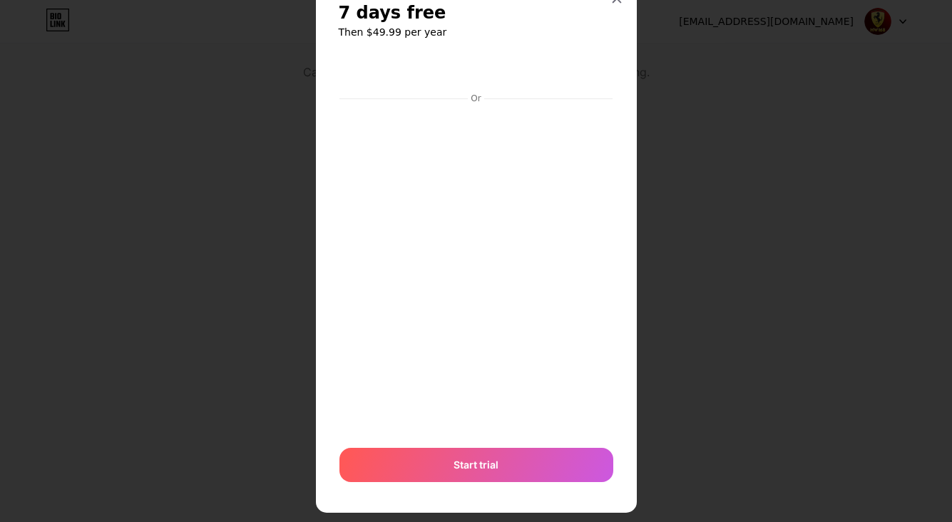
click at [613, 236] on div "7 days free Then $49.99 per year Or Start trial" at bounding box center [476, 246] width 321 height 534
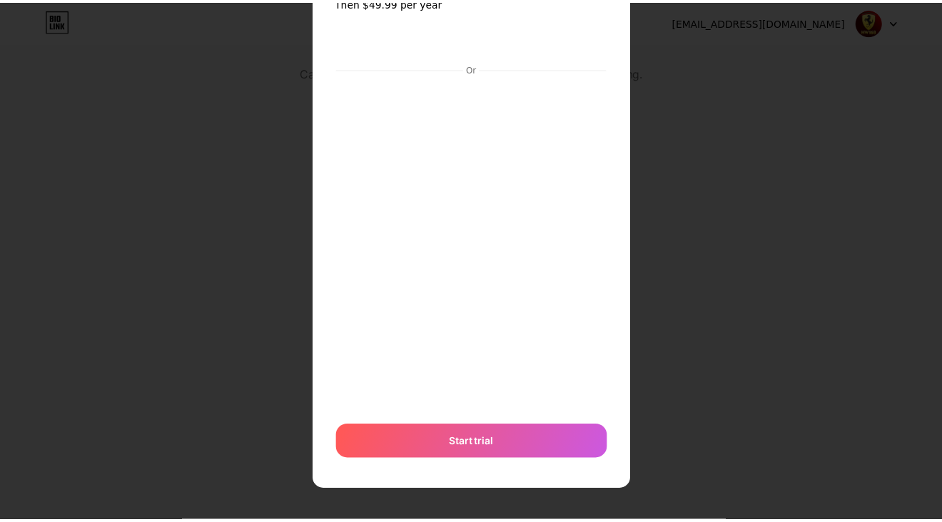
scroll to position [0, 0]
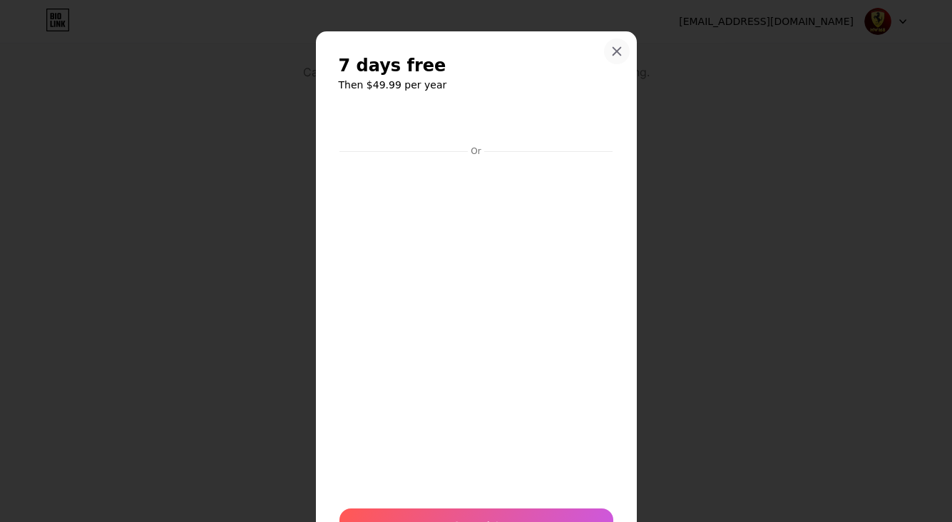
click at [614, 50] on icon at bounding box center [616, 51] width 11 height 11
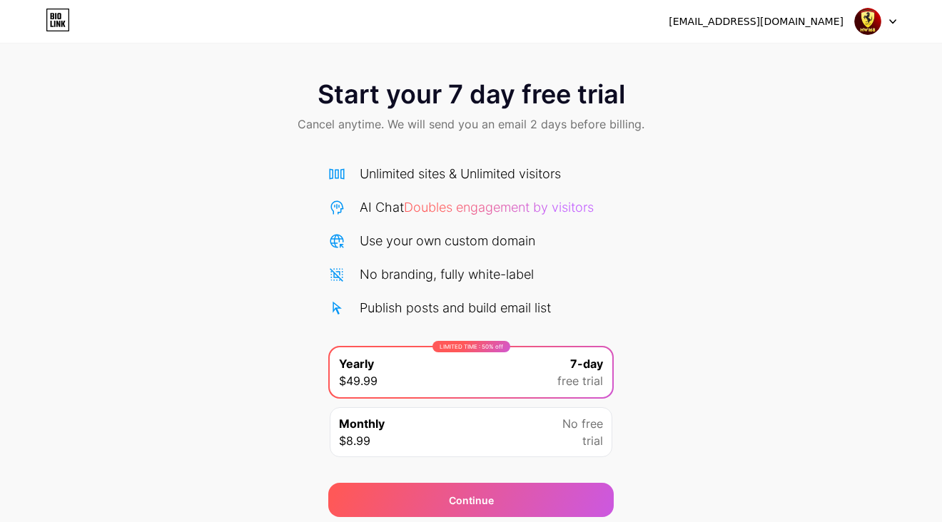
click at [891, 24] on div at bounding box center [875, 22] width 41 height 26
click at [891, 24] on icon at bounding box center [892, 21] width 7 height 5
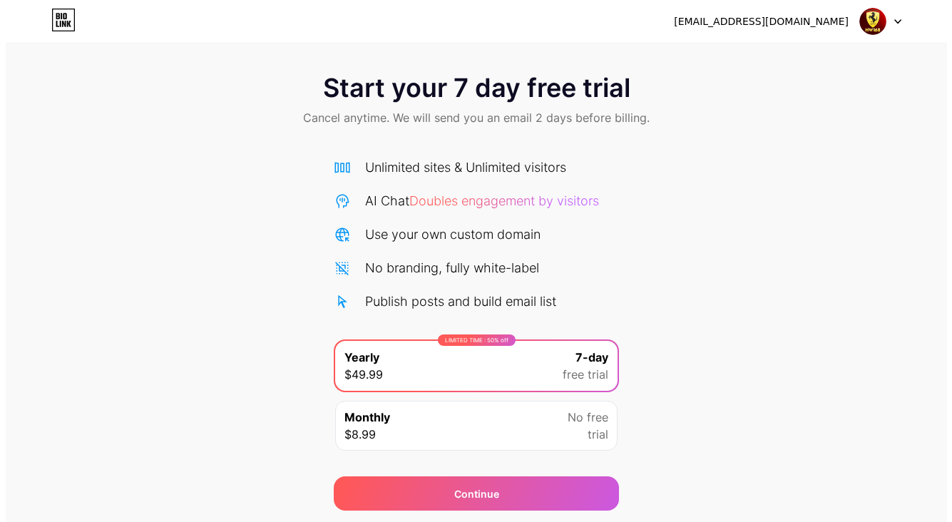
scroll to position [52, 0]
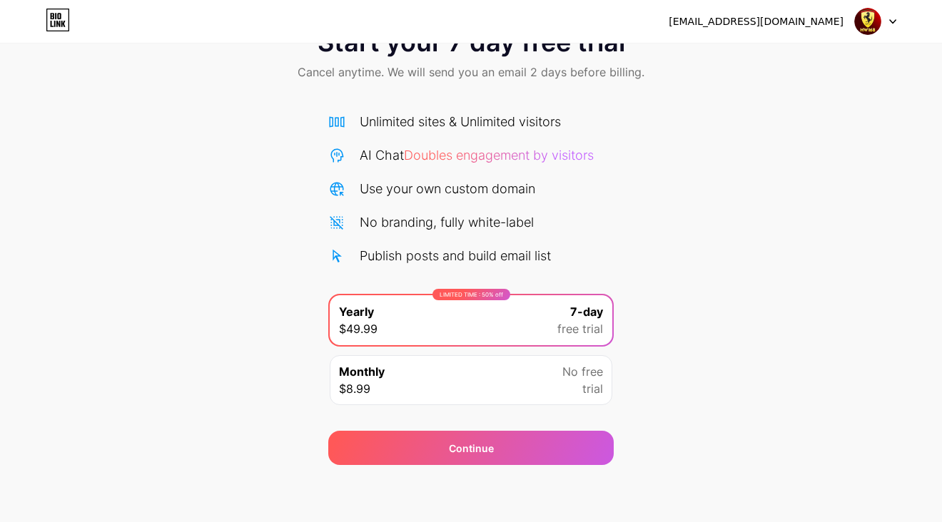
click at [578, 388] on div "No free trial" at bounding box center [582, 380] width 41 height 34
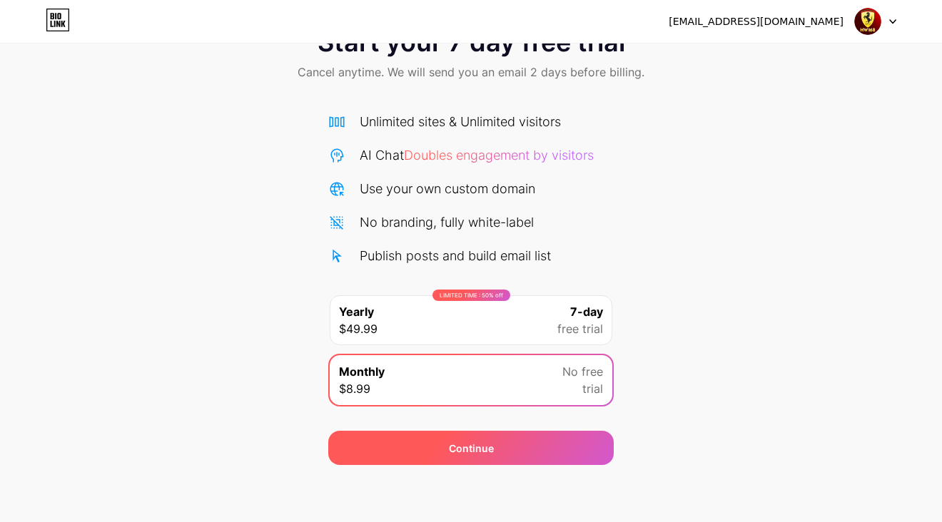
click at [529, 441] on div "Continue" at bounding box center [470, 448] width 285 height 34
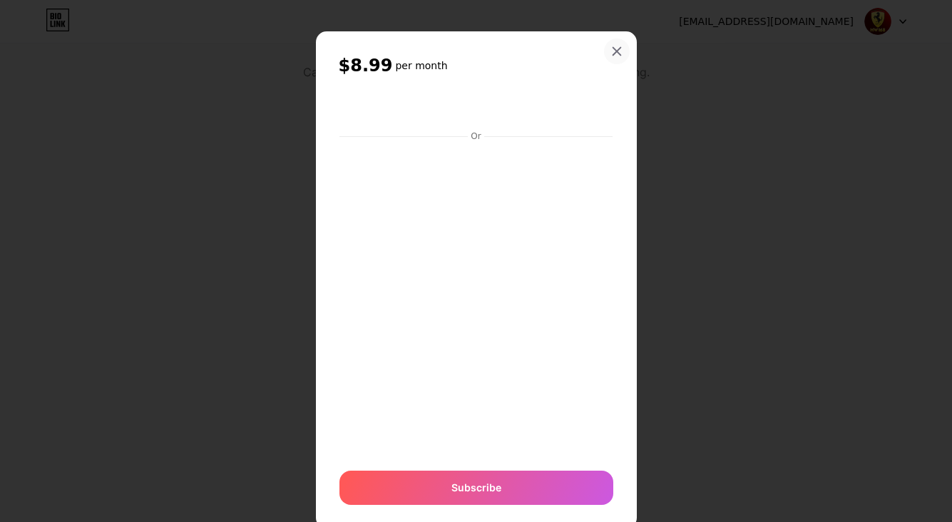
click at [614, 49] on icon at bounding box center [617, 52] width 8 height 8
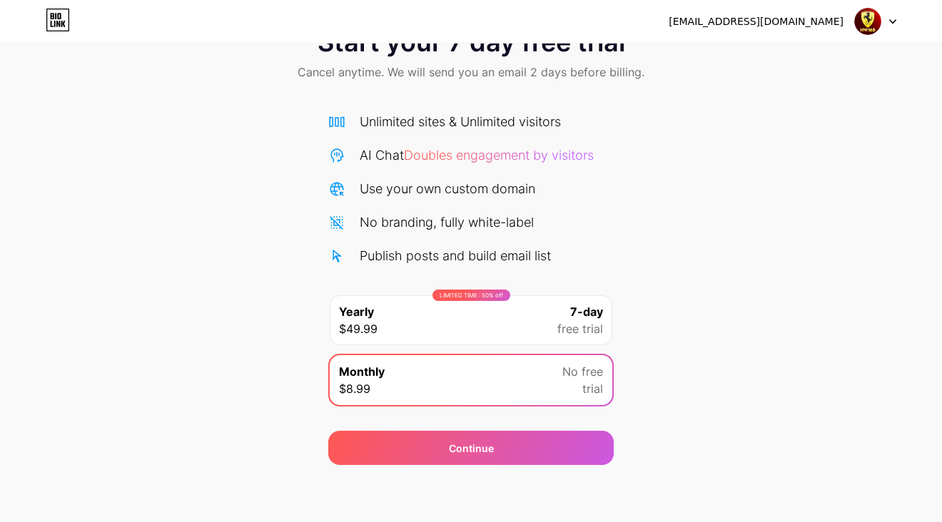
click at [488, 329] on div "LIMITED TIME : 50% off Yearly $49.99 7-day free trial" at bounding box center [471, 320] width 283 height 50
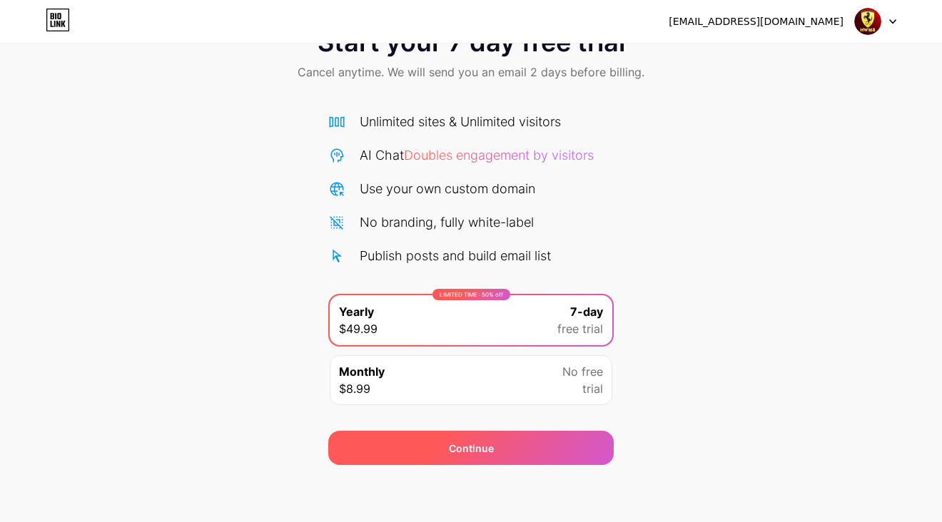
click at [493, 449] on div "Continue" at bounding box center [470, 448] width 285 height 34
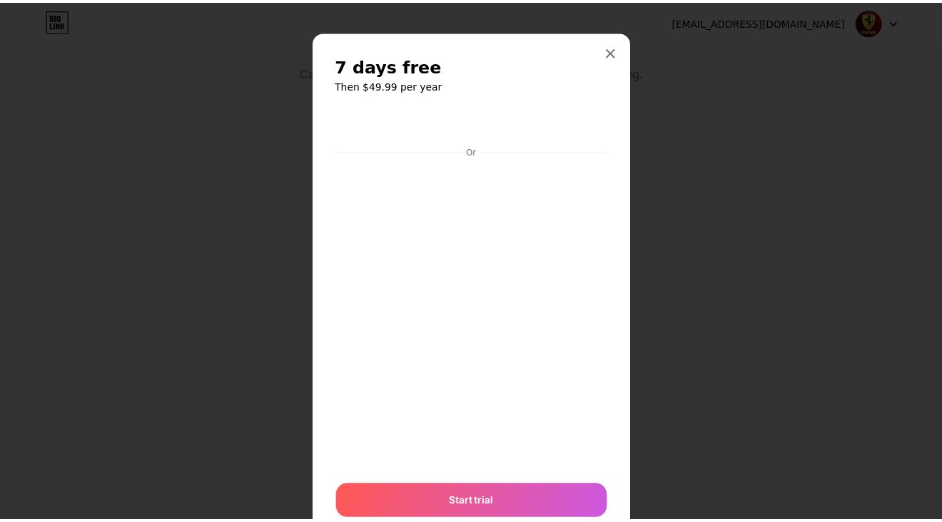
scroll to position [53, 0]
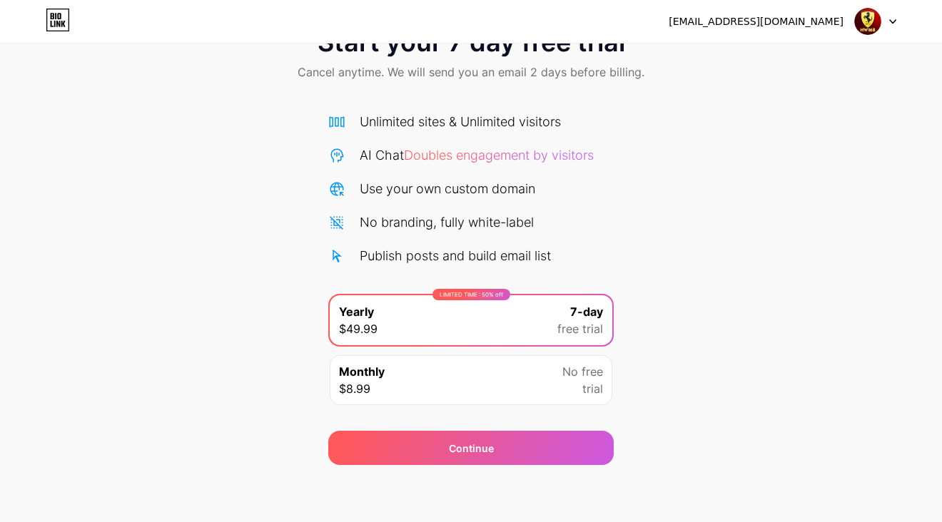
drag, startPoint x: 166, startPoint y: 190, endPoint x: 178, endPoint y: 184, distance: 13.7
click at [166, 190] on div "Start your 7 day free trial Cancel anytime. We will send you an email 2 days be…" at bounding box center [471, 240] width 942 height 452
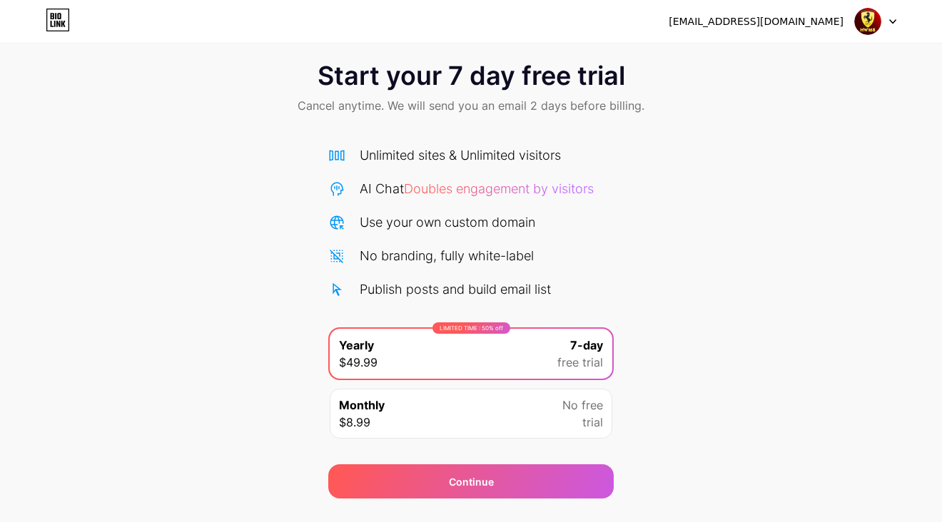
scroll to position [0, 0]
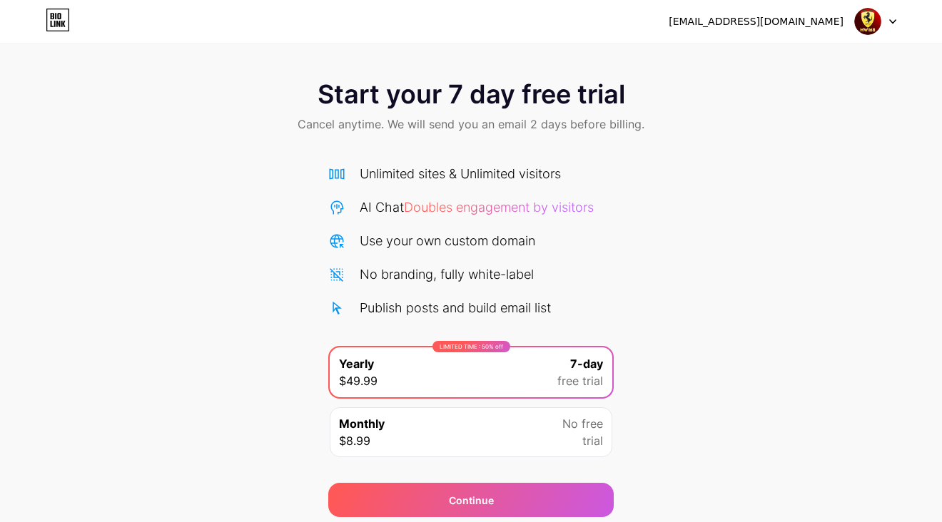
click at [417, 263] on div "Unlimited sites & Unlimited visitors AI Chat Doubles engagement by visitors Use…" at bounding box center [470, 240] width 285 height 153
click at [409, 258] on div "Unlimited sites & Unlimited visitors AI Chat Doubles engagement by visitors Use…" at bounding box center [470, 240] width 285 height 153
click at [407, 255] on div "Unlimited sites & Unlimited visitors AI Chat Doubles engagement by visitors Use…" at bounding box center [470, 240] width 285 height 153
click at [878, 24] on img at bounding box center [867, 21] width 27 height 27
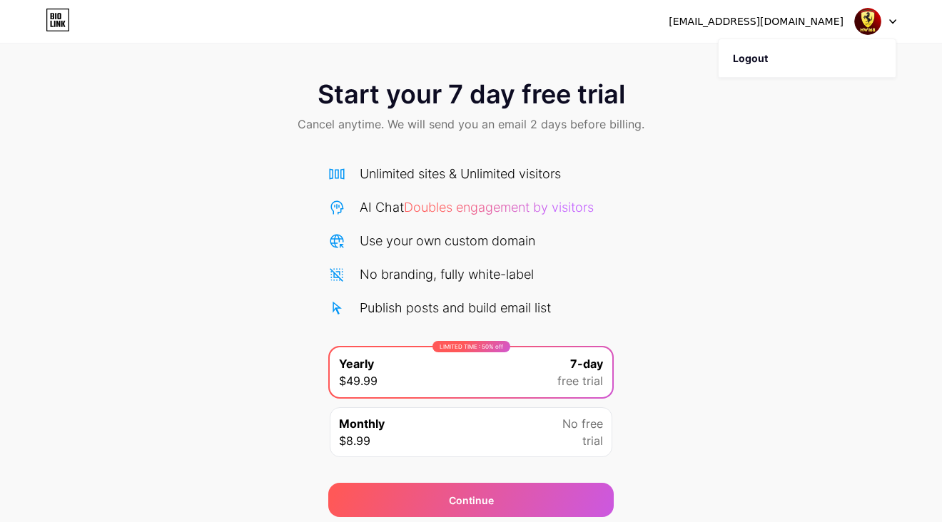
click at [878, 24] on img at bounding box center [867, 21] width 27 height 27
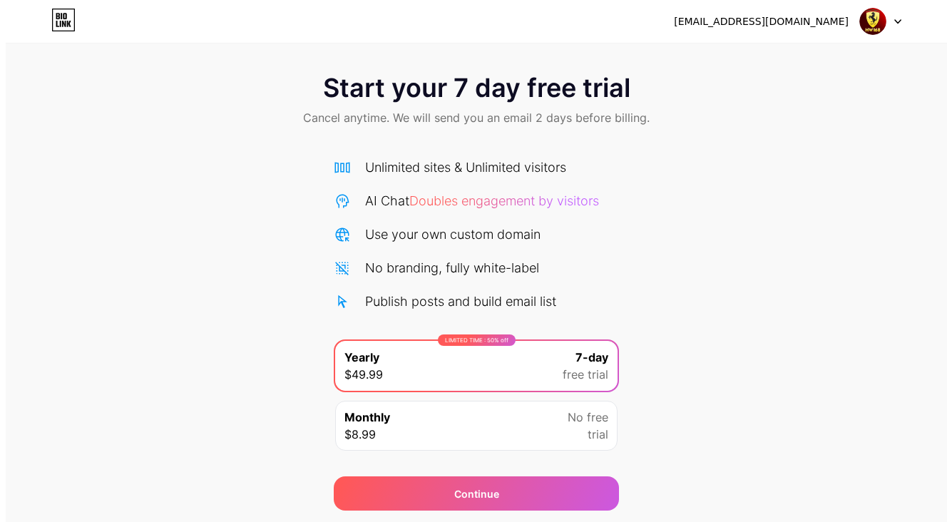
scroll to position [52, 0]
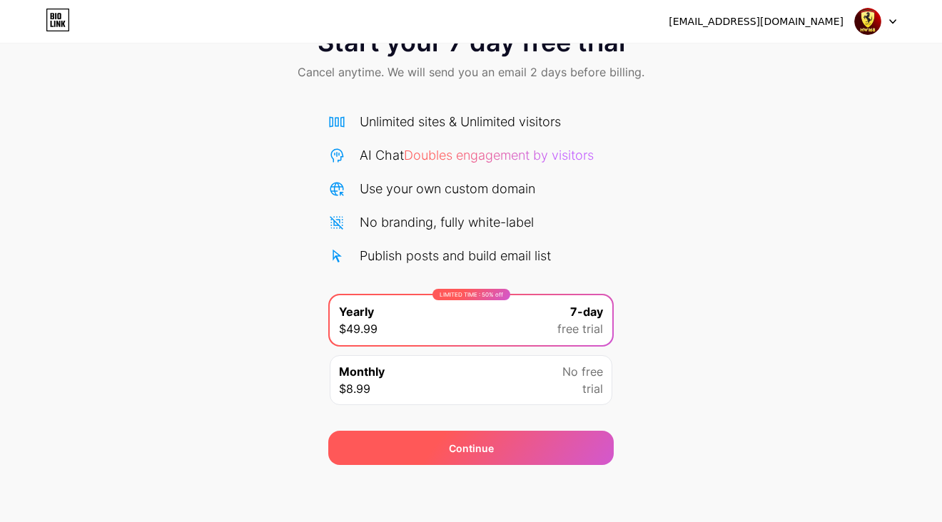
click at [523, 441] on div "Continue" at bounding box center [470, 448] width 285 height 34
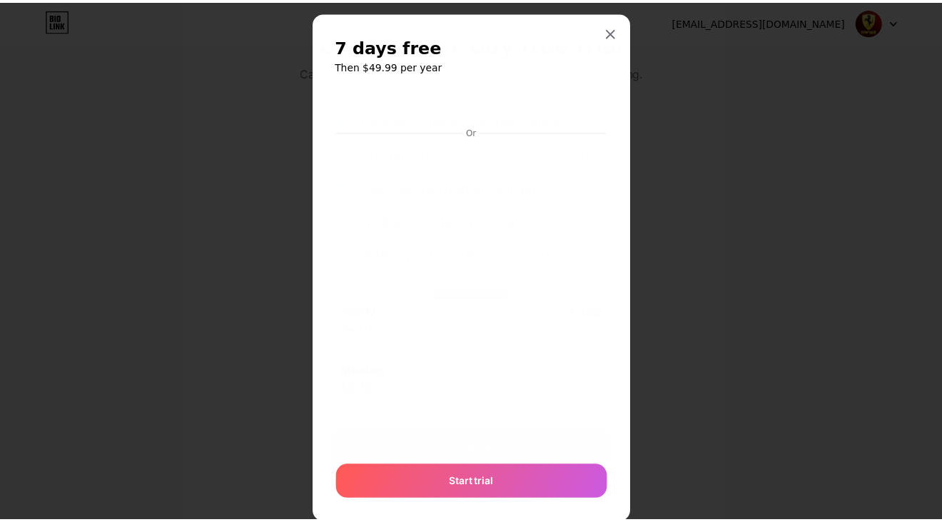
scroll to position [53, 0]
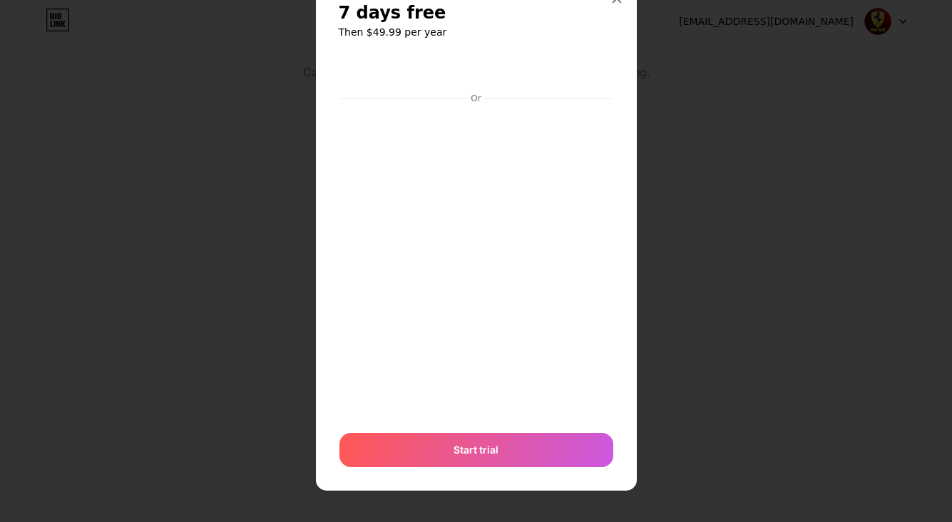
click at [268, 94] on div at bounding box center [476, 208] width 952 height 522
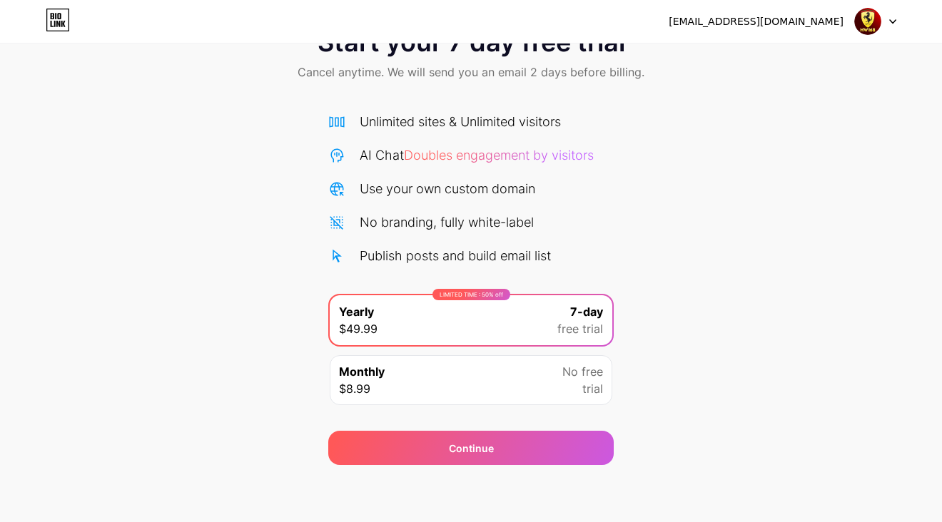
click at [704, 229] on div "Start your 7 day free trial Cancel anytime. We will send you an email 2 days be…" at bounding box center [471, 240] width 942 height 452
drag, startPoint x: 205, startPoint y: 130, endPoint x: 214, endPoint y: 130, distance: 8.6
click at [205, 130] on div "Start your 7 day free trial Cancel anytime. We will send you an email 2 days be…" at bounding box center [471, 240] width 942 height 452
click at [123, 205] on div "Start your 7 day free trial Cancel anytime. We will send you an email 2 days be…" at bounding box center [471, 240] width 942 height 452
click at [665, 173] on div "Start your 7 day free trial Cancel anytime. We will send you an email 2 days be…" at bounding box center [471, 240] width 942 height 452
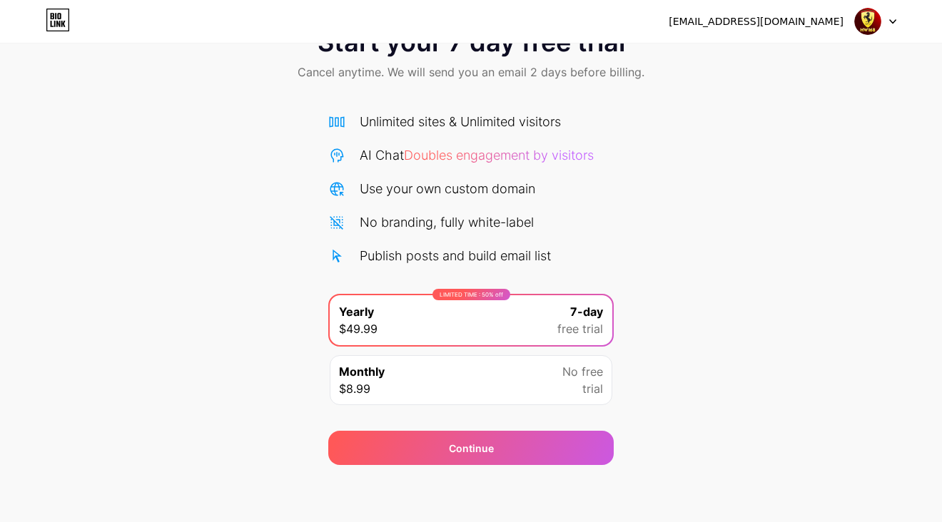
scroll to position [0, 0]
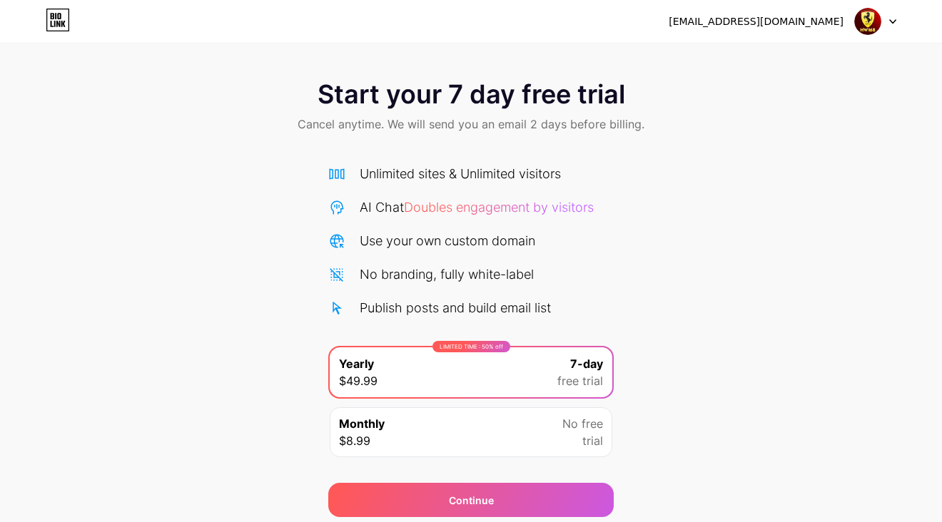
click at [676, 185] on div "Start your 7 day free trial Cancel anytime. We will send you an email 2 days be…" at bounding box center [471, 292] width 942 height 452
click at [734, 91] on div "Start your 7 day free trial Cancel anytime. We will send you an email 2 days be…" at bounding box center [471, 108] width 942 height 84
click at [731, 165] on div "Start your 7 day free trial Cancel anytime. We will send you an email 2 days be…" at bounding box center [471, 292] width 942 height 452
click at [260, 108] on div "Start your 7 day free trial Cancel anytime. We will send you an email 2 days be…" at bounding box center [471, 108] width 942 height 84
click at [177, 200] on div "Start your 7 day free trial Cancel anytime. We will send you an email 2 days be…" at bounding box center [471, 292] width 942 height 452
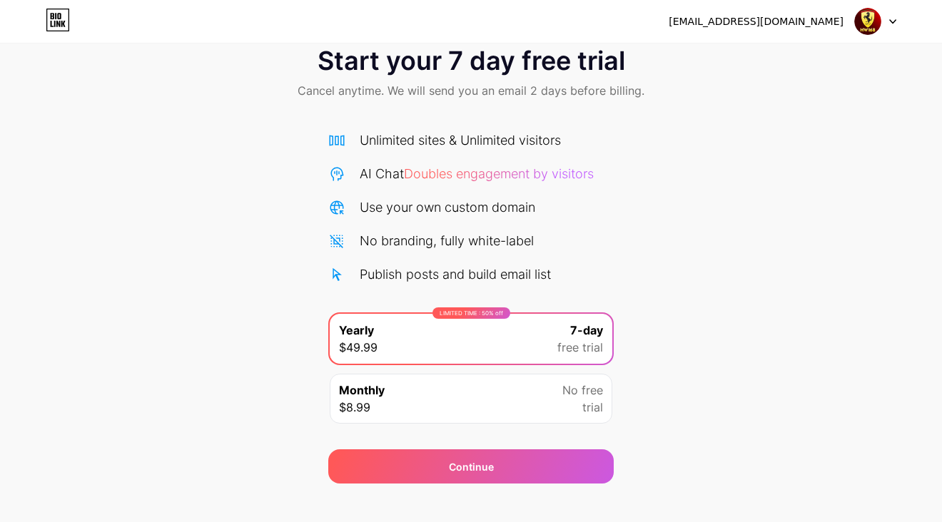
scroll to position [52, 0]
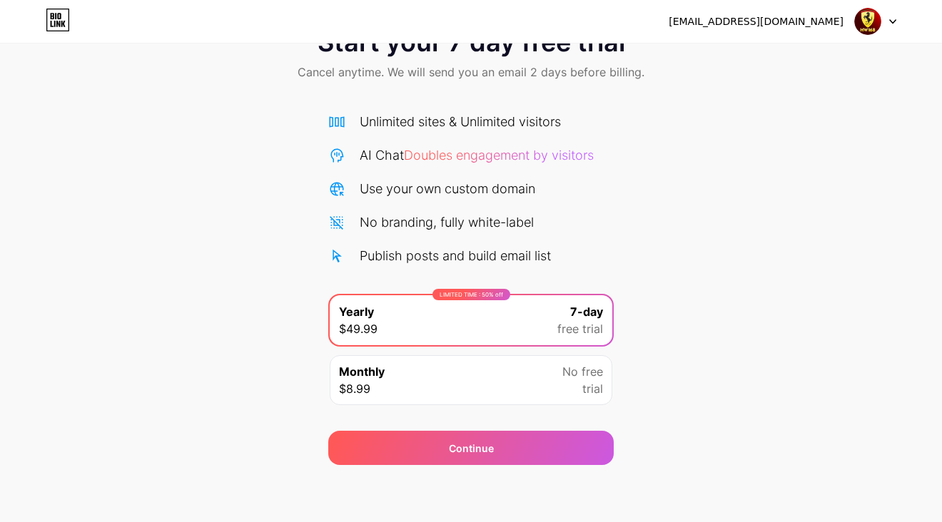
click at [230, 183] on div "Start your 7 day free trial Cancel anytime. We will send you an email 2 days be…" at bounding box center [471, 240] width 942 height 452
drag, startPoint x: 191, startPoint y: 78, endPoint x: 240, endPoint y: 62, distance: 51.7
click at [192, 75] on div "Start your 7 day free trial Cancel anytime. We will send you an email 2 days be…" at bounding box center [471, 56] width 942 height 84
